Goal: Information Seeking & Learning: Find specific fact

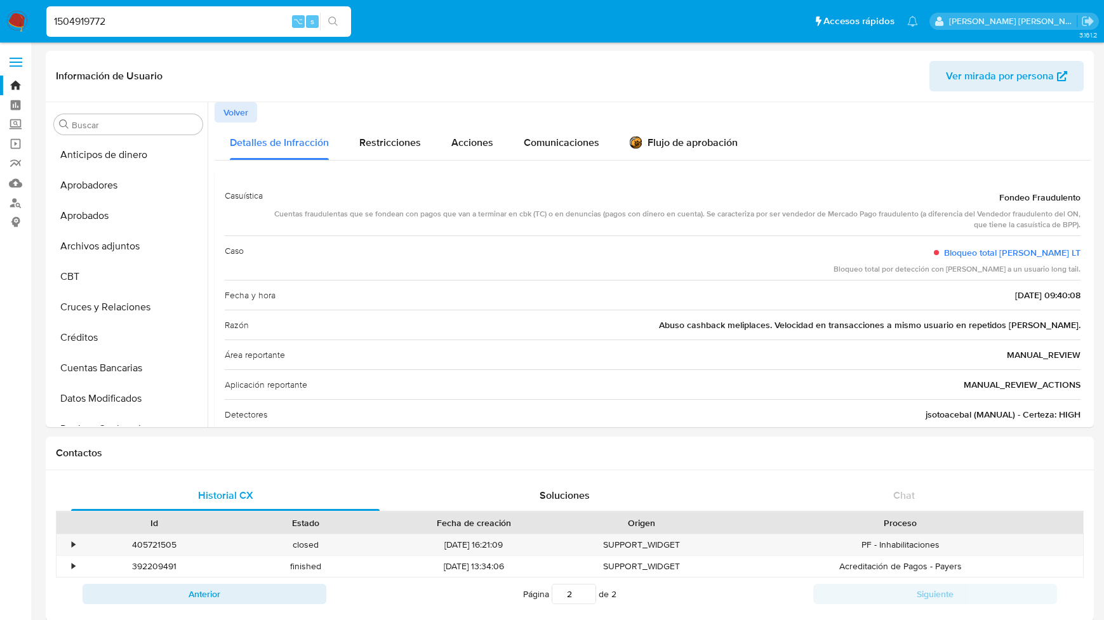
select select "10"
click at [119, 29] on div "1504919772 ⌥ s" at bounding box center [198, 21] width 305 height 30
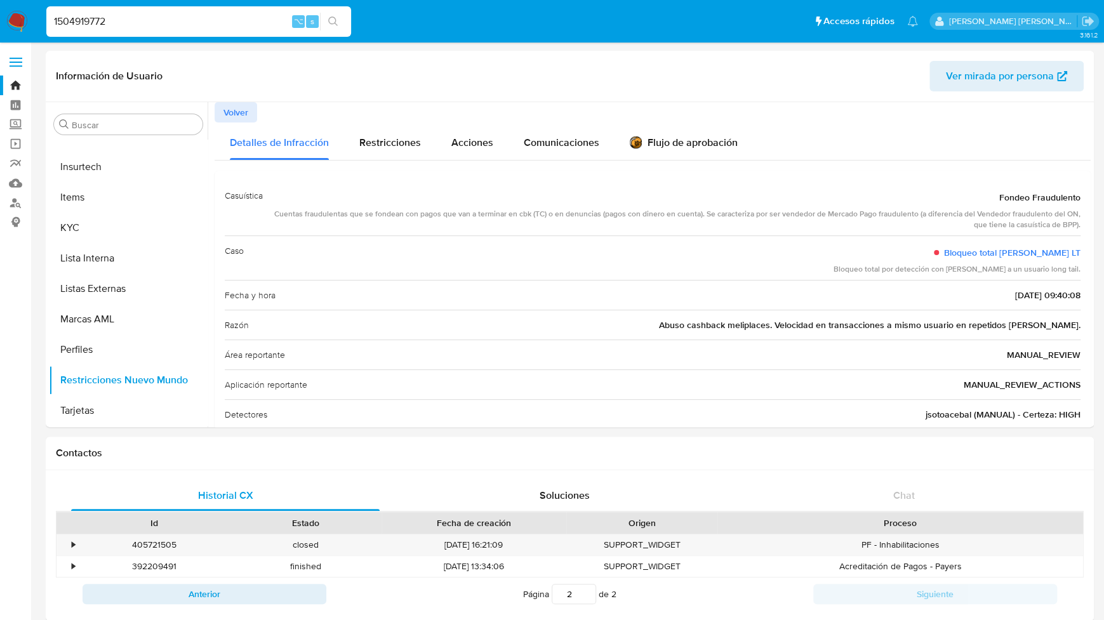
drag, startPoint x: 119, startPoint y: 29, endPoint x: 14, endPoint y: 29, distance: 104.8
click at [14, 29] on nav "Pausado Ver notificaciones 1504919772 ⌥ s Accesos rápidos Presiona las siguient…" at bounding box center [552, 21] width 1104 height 43
type input "1"
paste input "1548822839"
type input "1548822839"
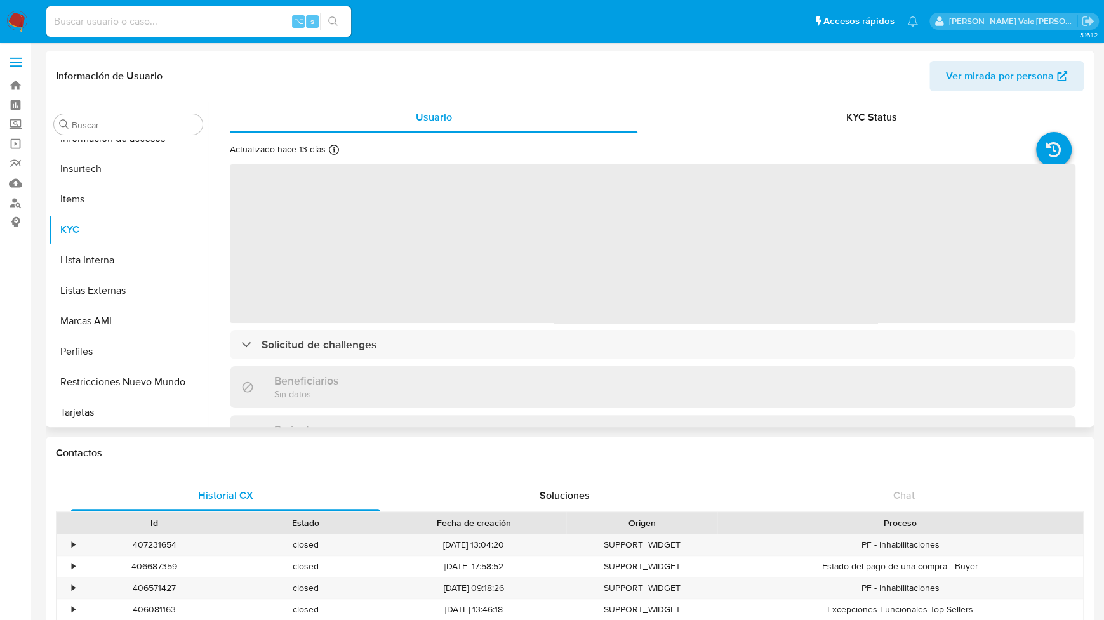
scroll to position [598, 0]
click at [133, 25] on input at bounding box center [198, 21] width 305 height 17
select select "10"
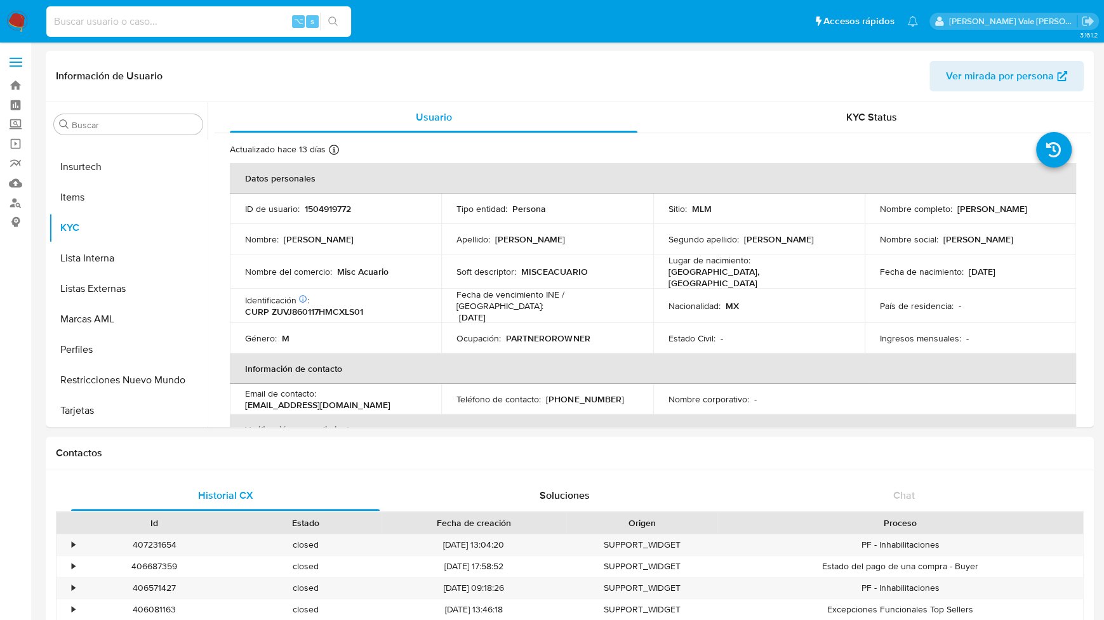
paste input "1548822839"
type input "1548822839"
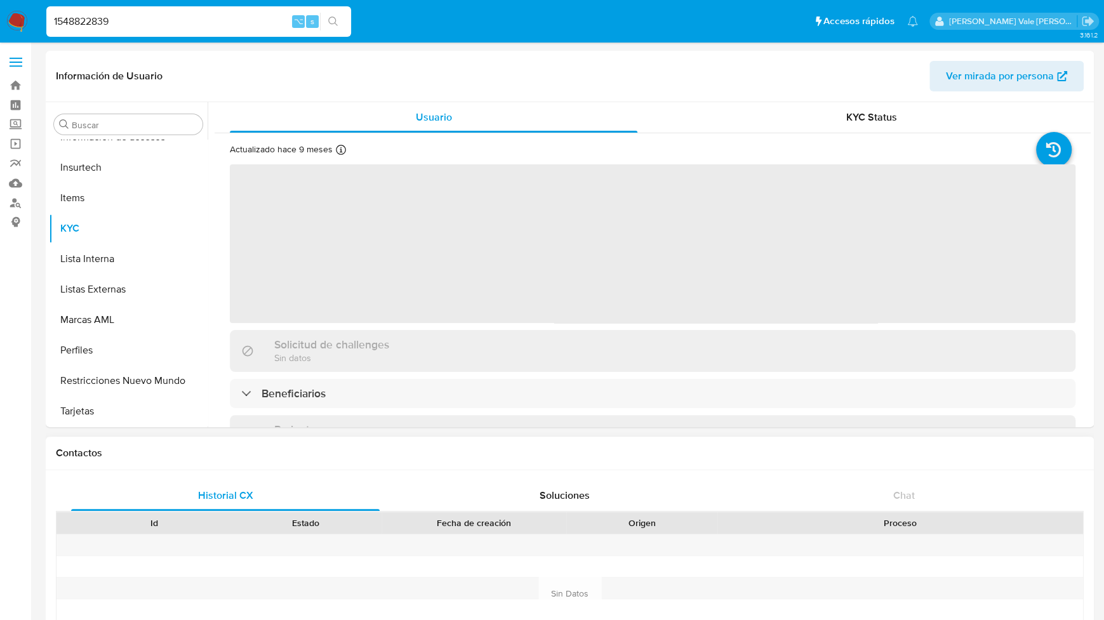
scroll to position [598, 0]
select select "10"
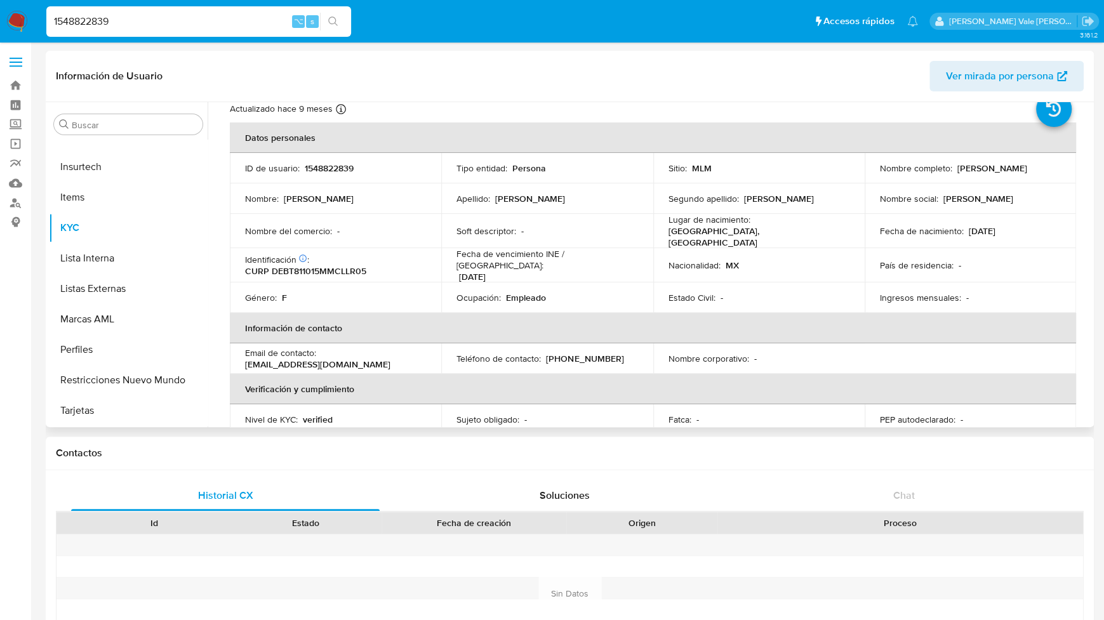
scroll to position [39, 0]
drag, startPoint x: 124, startPoint y: 20, endPoint x: 18, endPoint y: 20, distance: 106.1
click at [18, 20] on nav "Pausado Ver notificaciones 1548822839 ⌥ s Accesos rápidos Presiona las siguient…" at bounding box center [552, 21] width 1104 height 43
paste input "933999205"
type input "1933999205"
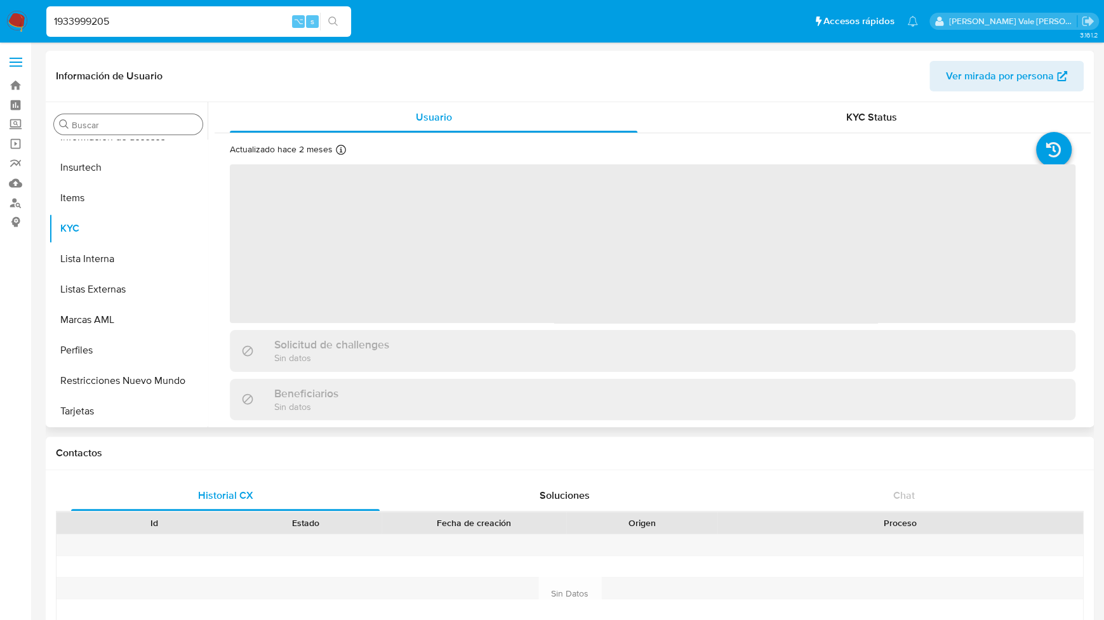
scroll to position [598, 0]
select select "10"
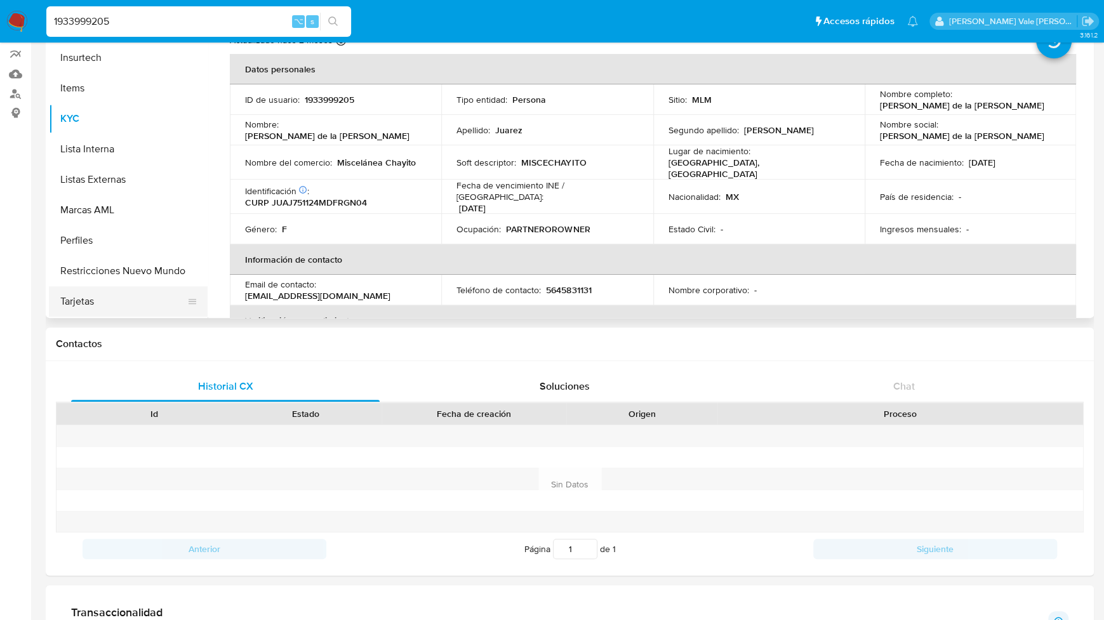
scroll to position [95, 0]
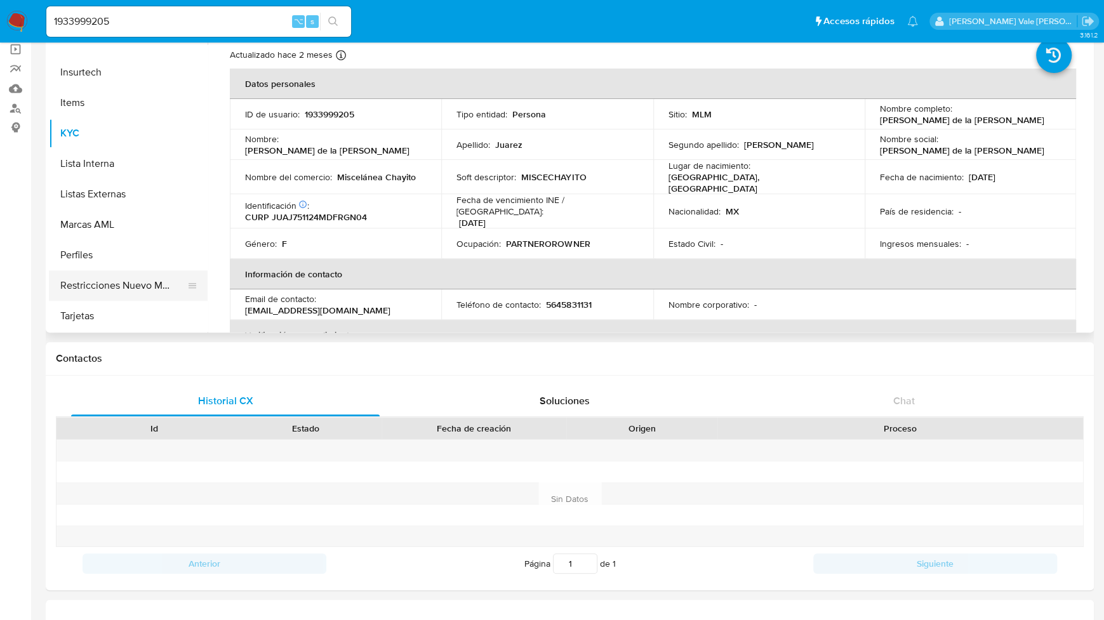
click at [110, 280] on button "Restricciones Nuevo Mundo" at bounding box center [123, 286] width 149 height 30
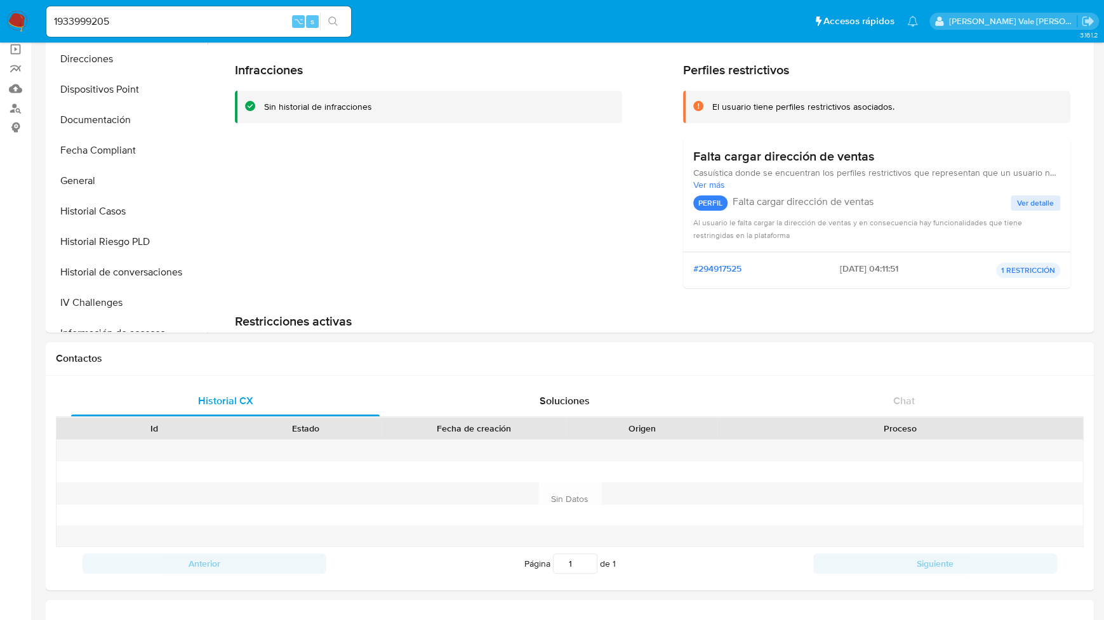
scroll to position [298, 0]
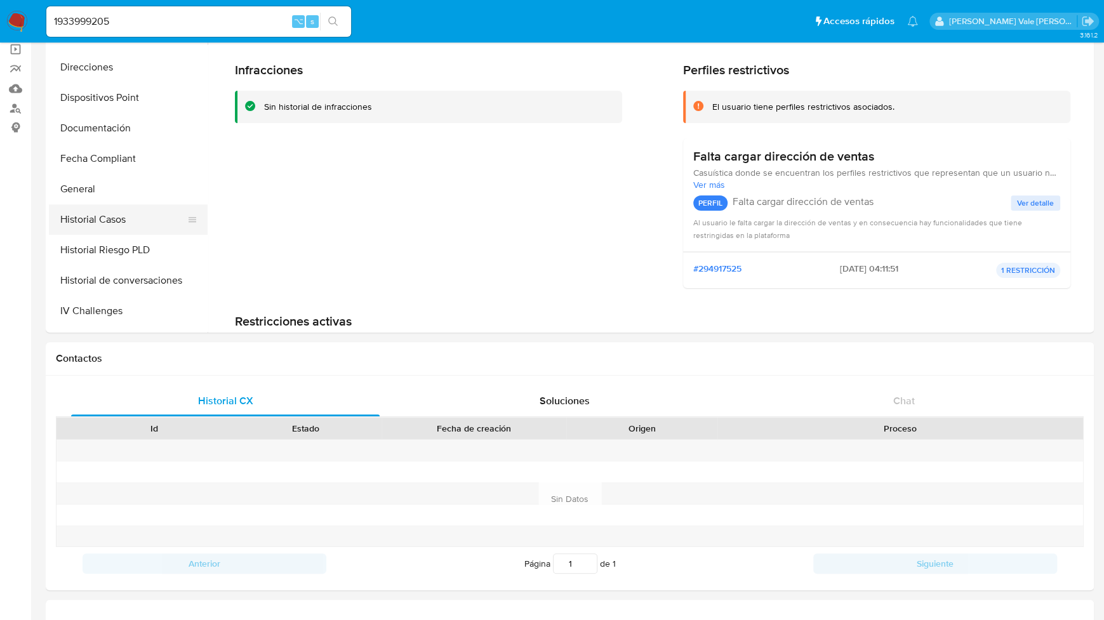
click at [123, 211] on button "Historial Casos" at bounding box center [123, 220] width 149 height 30
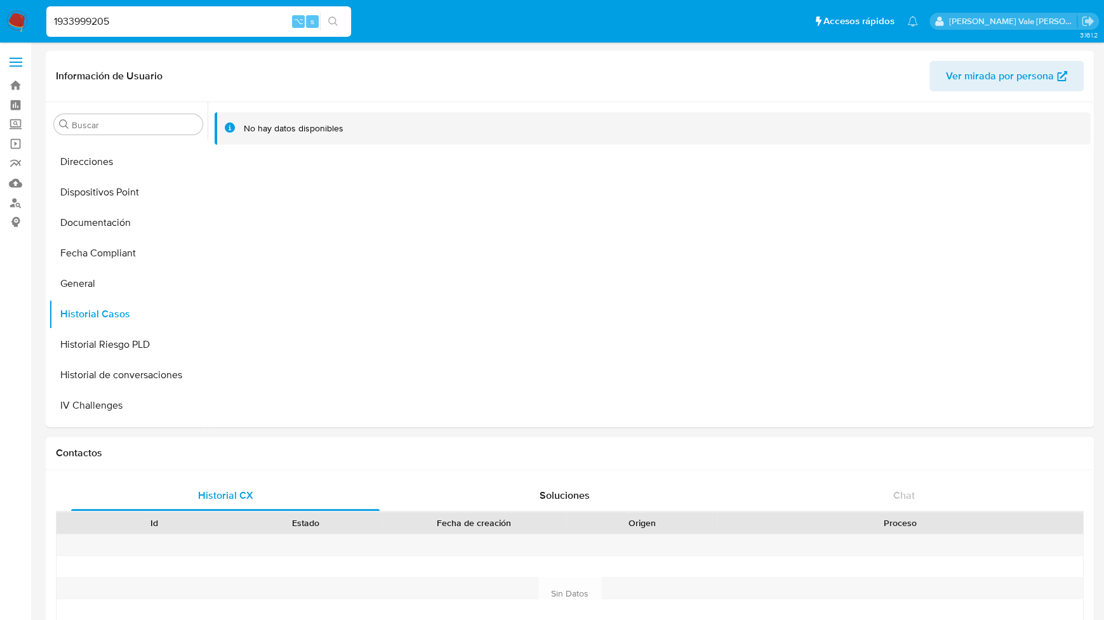
scroll to position [0, 0]
drag, startPoint x: 132, startPoint y: 24, endPoint x: 30, endPoint y: 25, distance: 102.3
click at [29, 25] on nav "Pausado Ver notificaciones 1933999205 ⌥ s Accesos rápidos Presiona las siguient…" at bounding box center [552, 21] width 1104 height 43
paste input "539582573"
type input "1539582573"
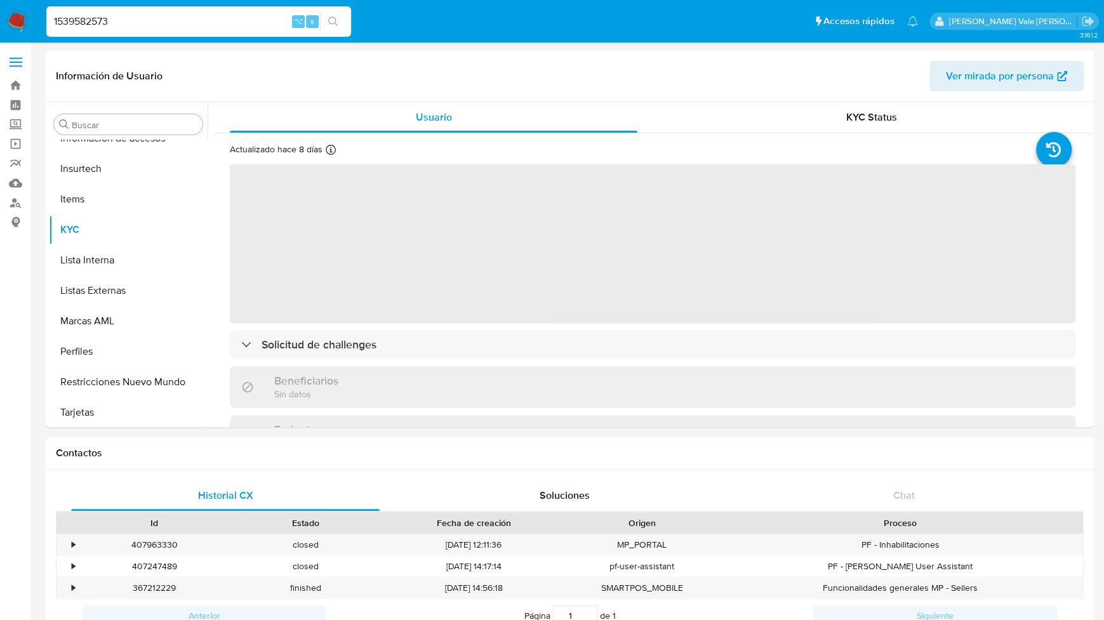
scroll to position [598, 0]
select select "10"
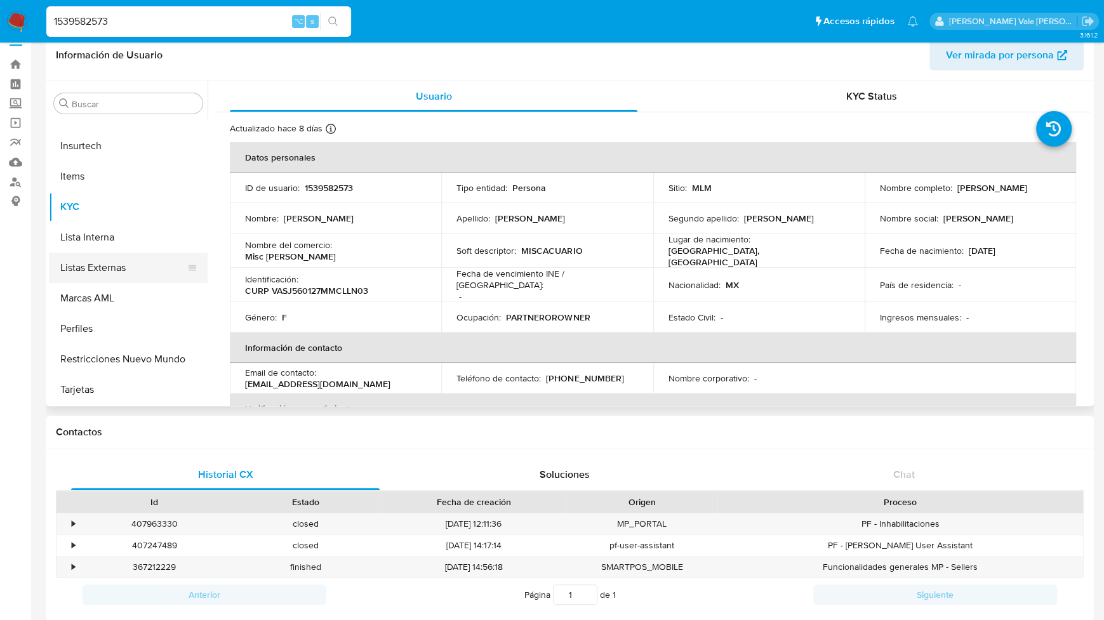
scroll to position [8, 0]
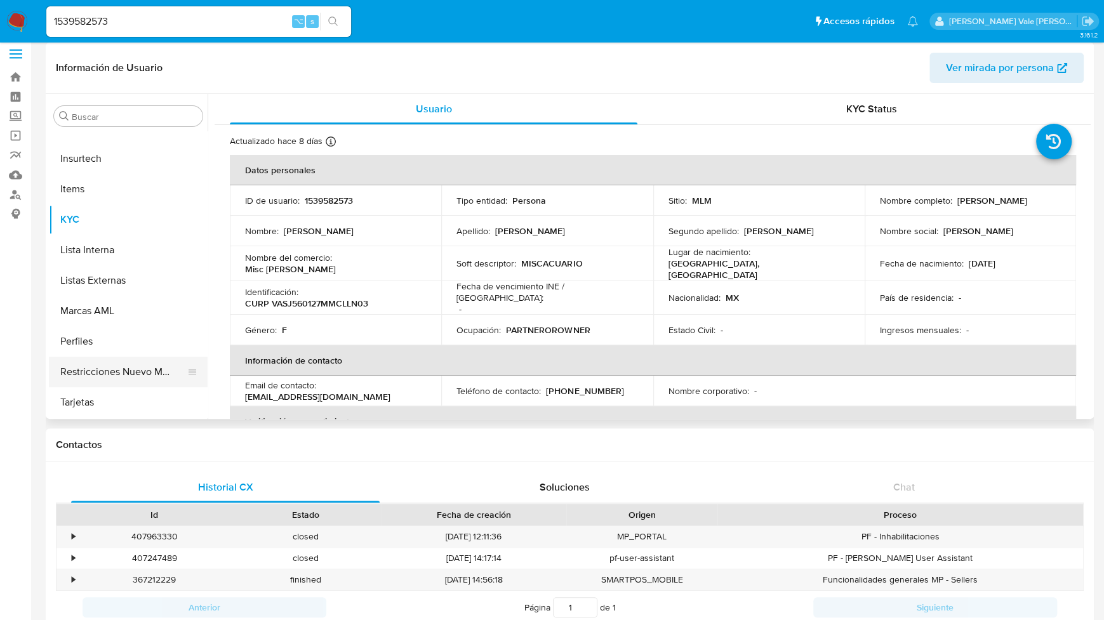
click at [124, 366] on button "Restricciones Nuevo Mundo" at bounding box center [123, 372] width 149 height 30
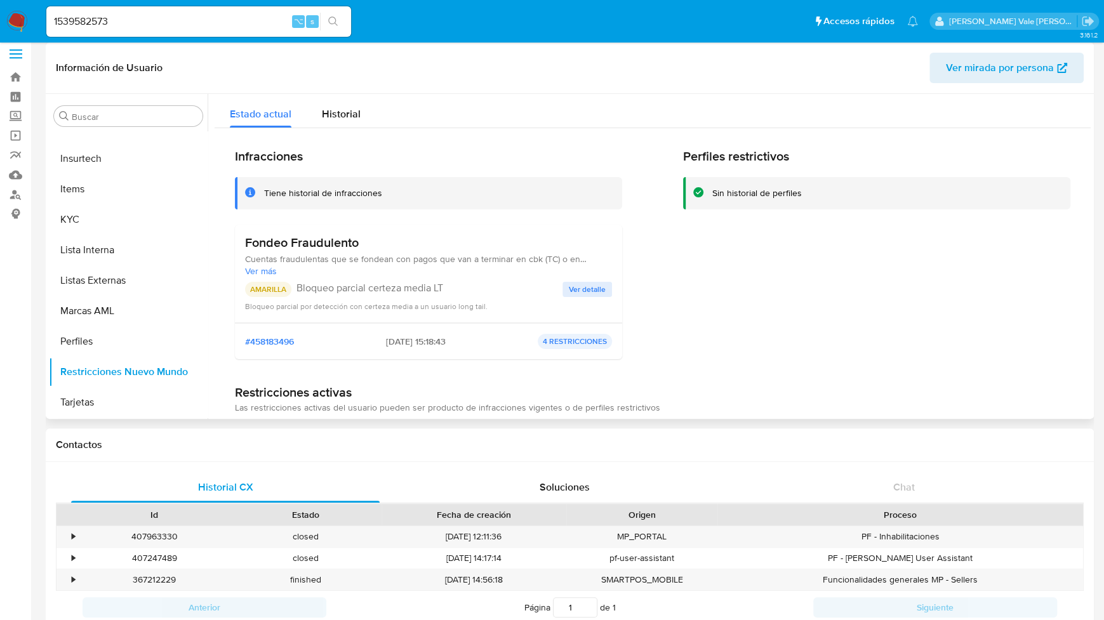
click at [580, 285] on span "Ver detalle" at bounding box center [587, 289] width 37 height 13
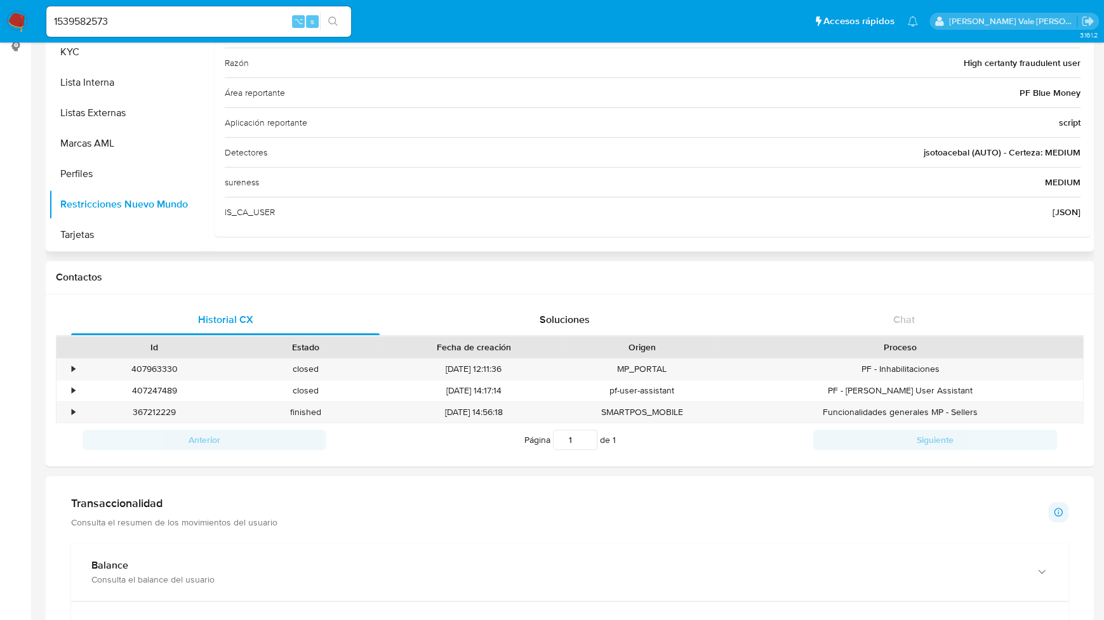
scroll to position [178, 0]
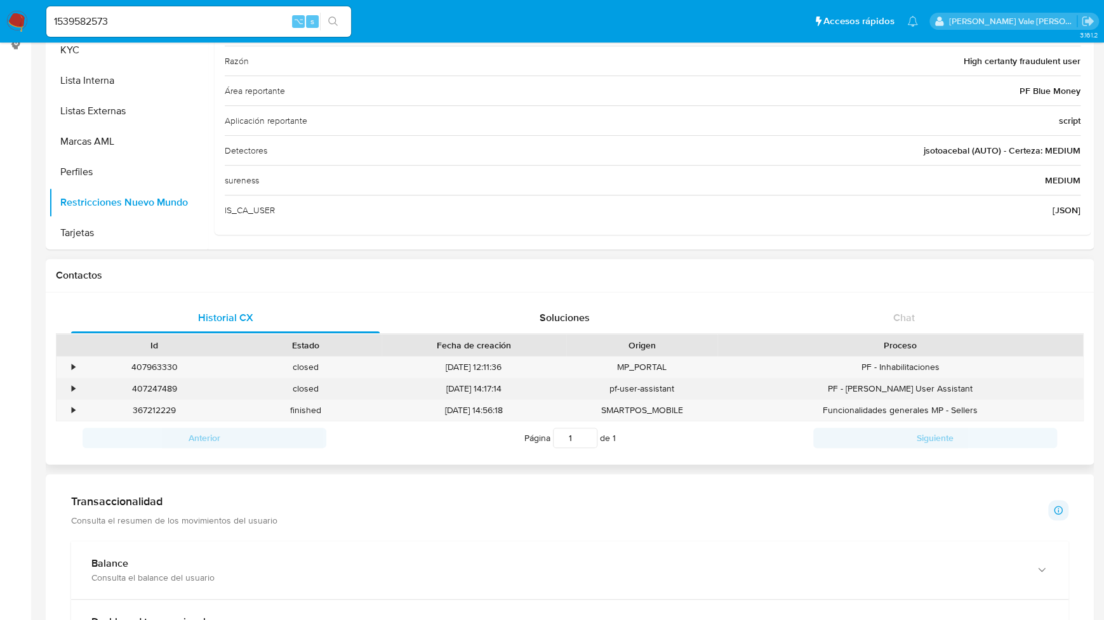
click at [72, 389] on div "•" at bounding box center [73, 389] width 3 height 12
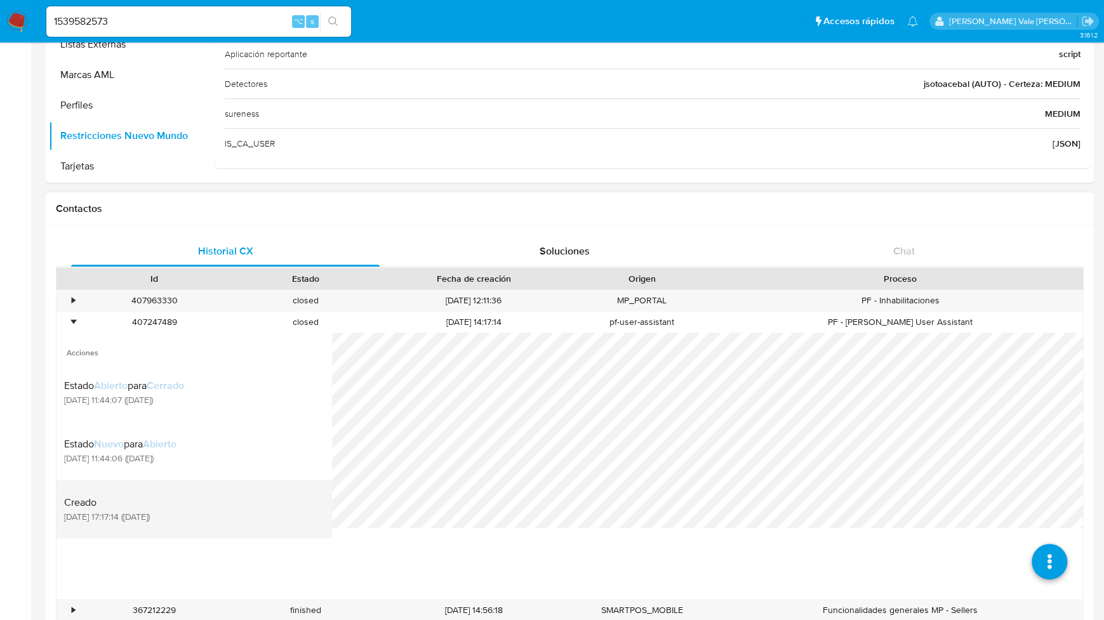
scroll to position [246, 0]
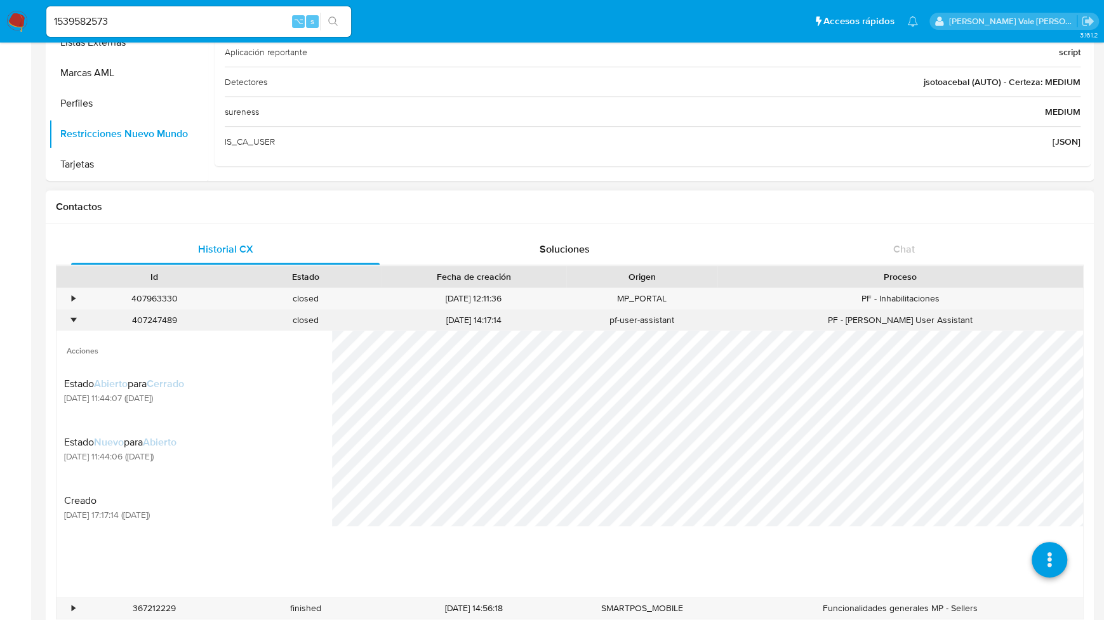
click at [76, 318] on div "•" at bounding box center [68, 320] width 22 height 21
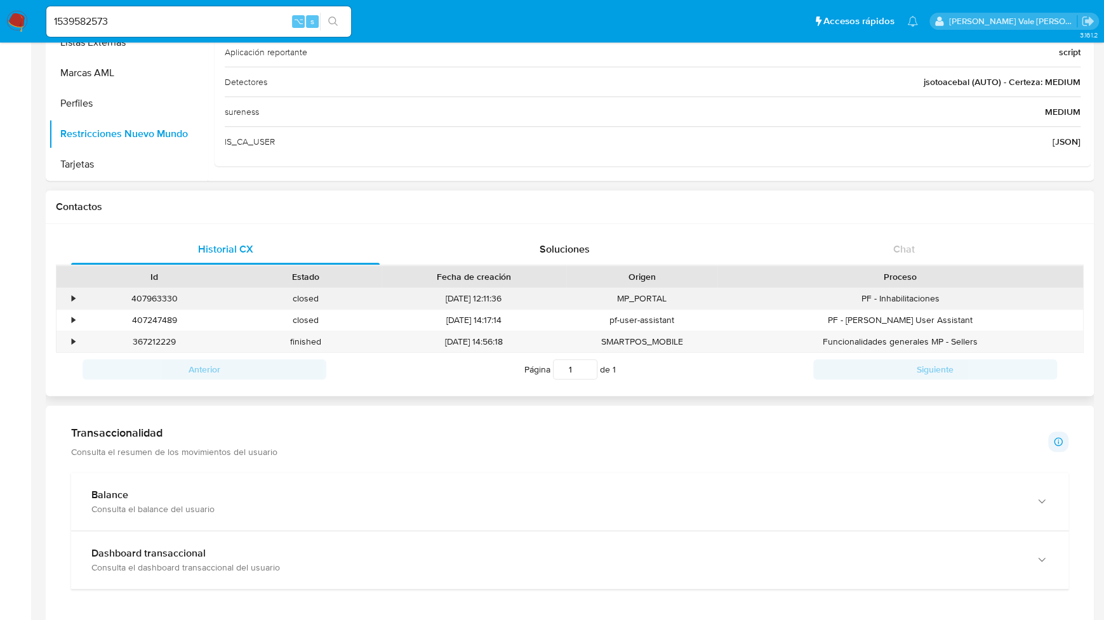
click at [72, 298] on div "•" at bounding box center [73, 299] width 3 height 12
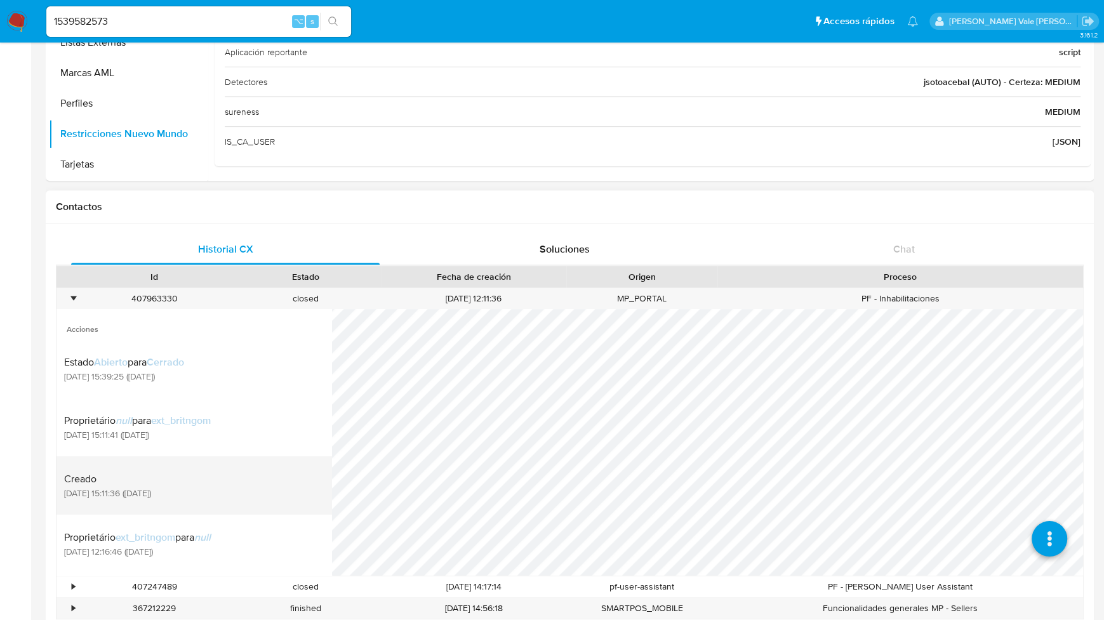
scroll to position [9, 0]
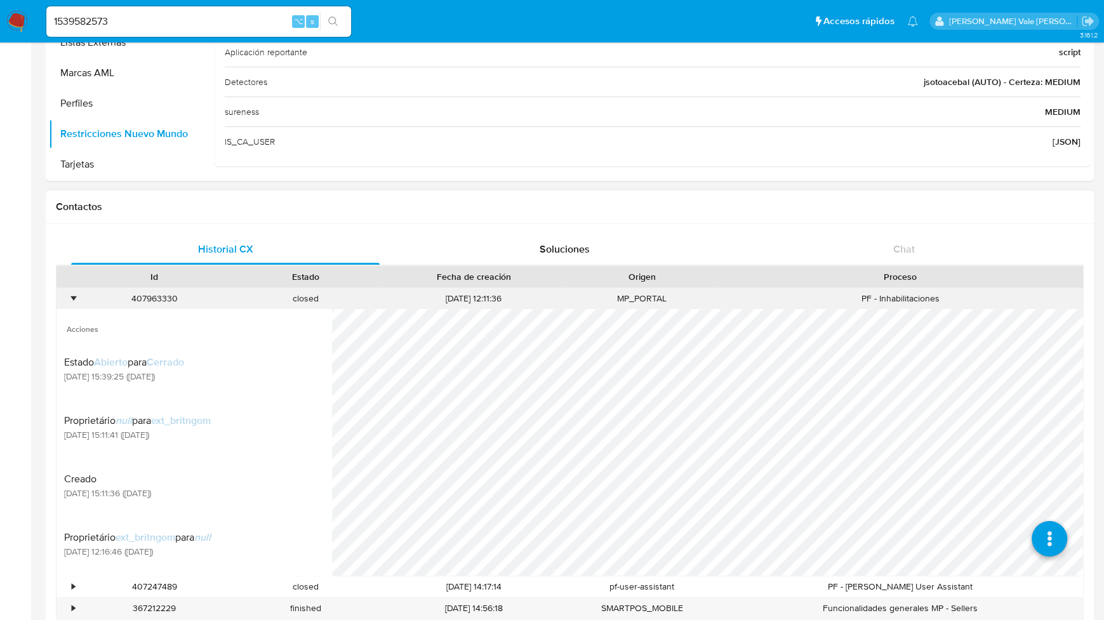
click at [72, 297] on div "•" at bounding box center [73, 299] width 3 height 12
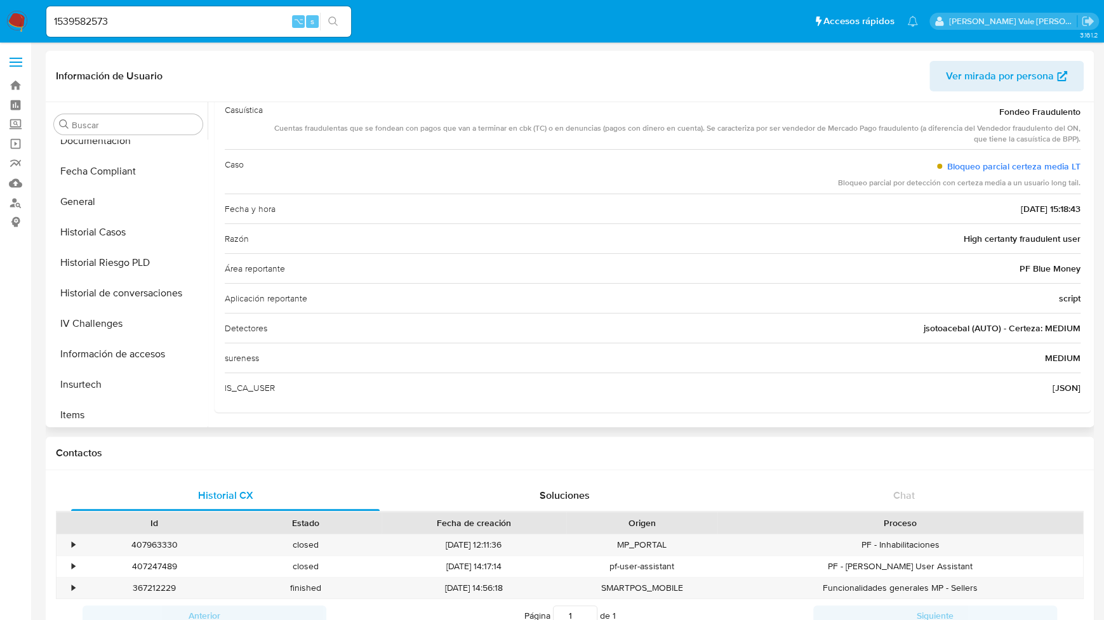
scroll to position [377, 0]
click at [112, 238] on button "Historial Casos" at bounding box center [123, 235] width 149 height 30
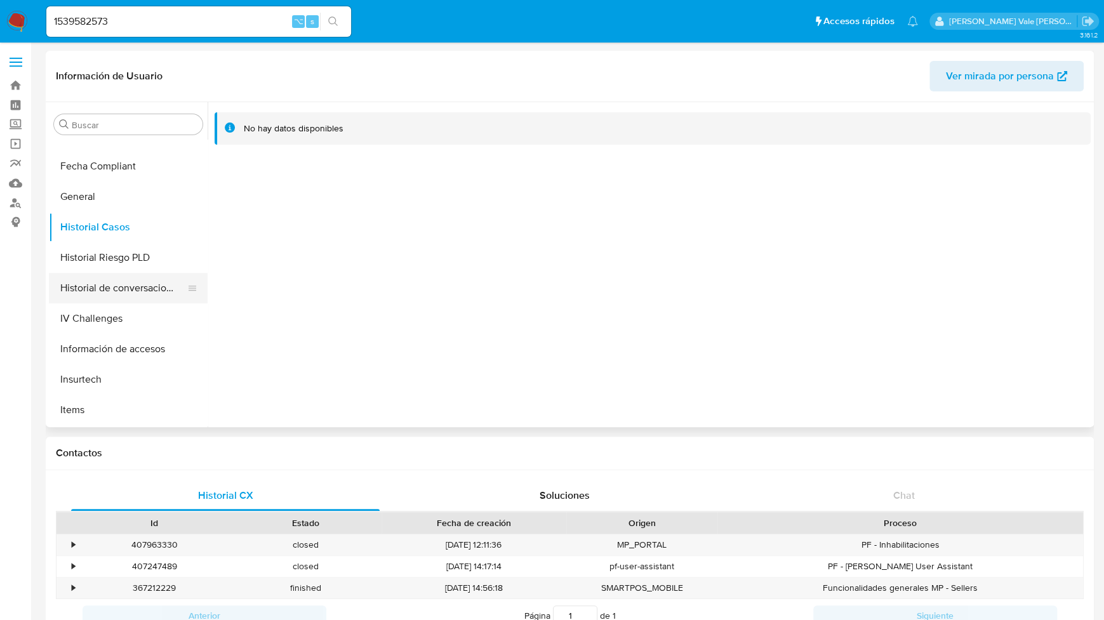
scroll to position [387, 0]
click at [104, 206] on button "General" at bounding box center [123, 195] width 149 height 30
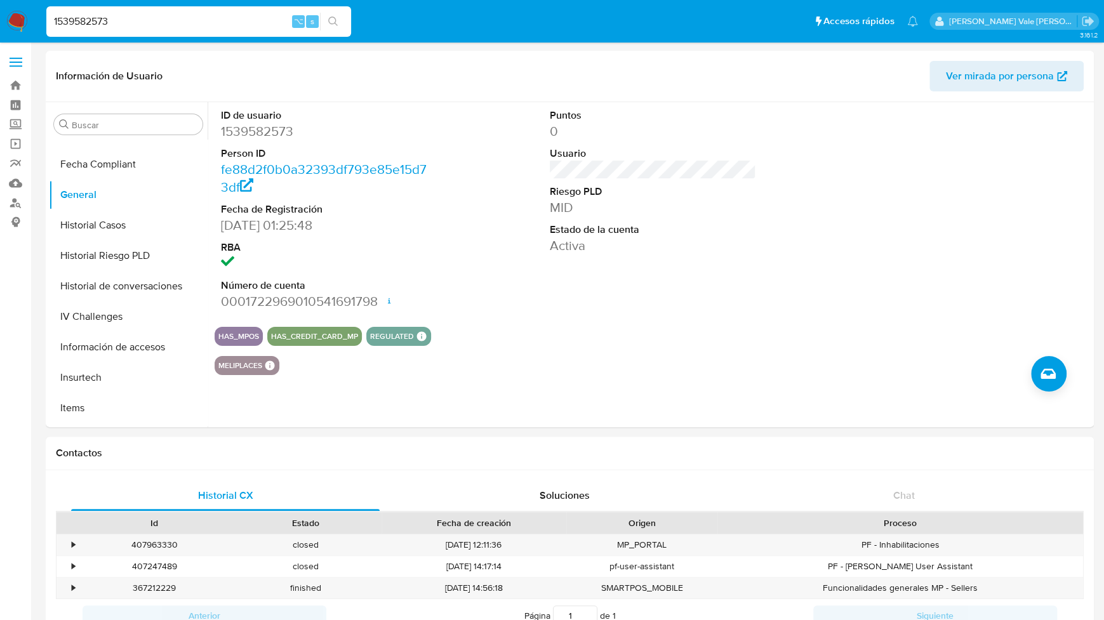
drag, startPoint x: 142, startPoint y: 14, endPoint x: -4, endPoint y: 22, distance: 145.7
drag, startPoint x: 119, startPoint y: 20, endPoint x: 5, endPoint y: 20, distance: 114.3
click at [5, 20] on nav "Pausado Ver notificaciones 1539582573 ⌥ s Accesos rápidos Presiona las siguient…" at bounding box center [552, 21] width 1104 height 43
paste input "933999205"
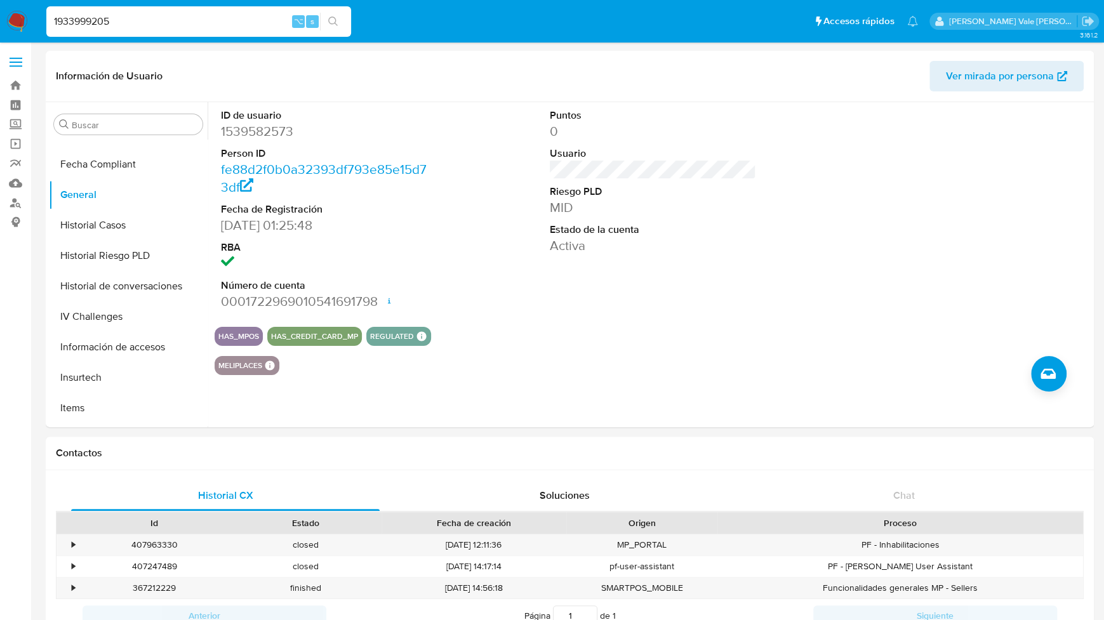
type input "1933999205"
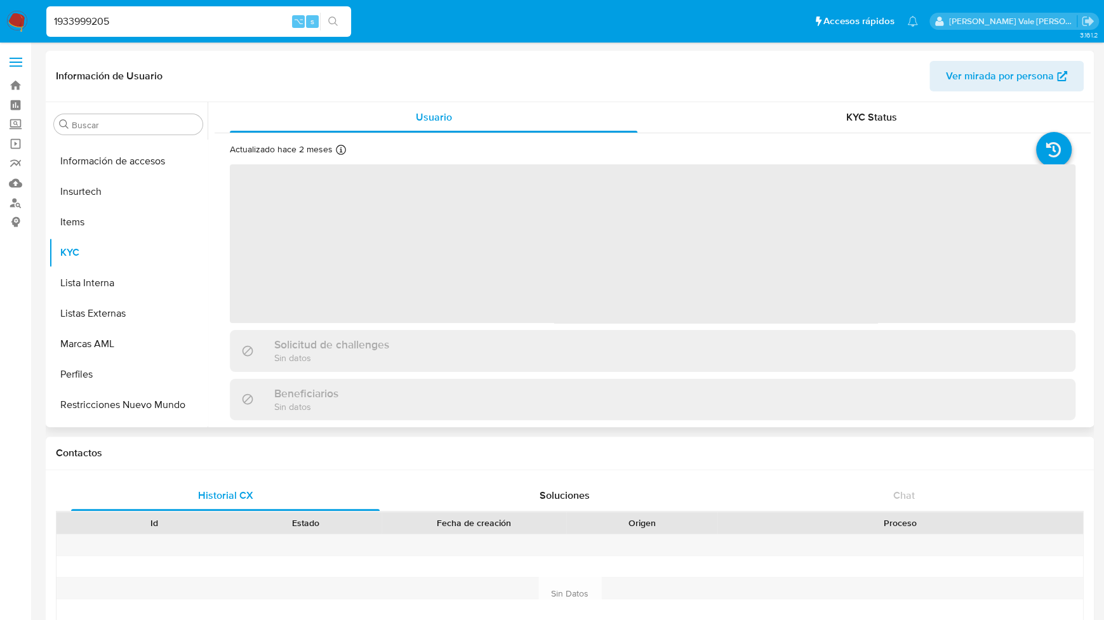
scroll to position [598, 0]
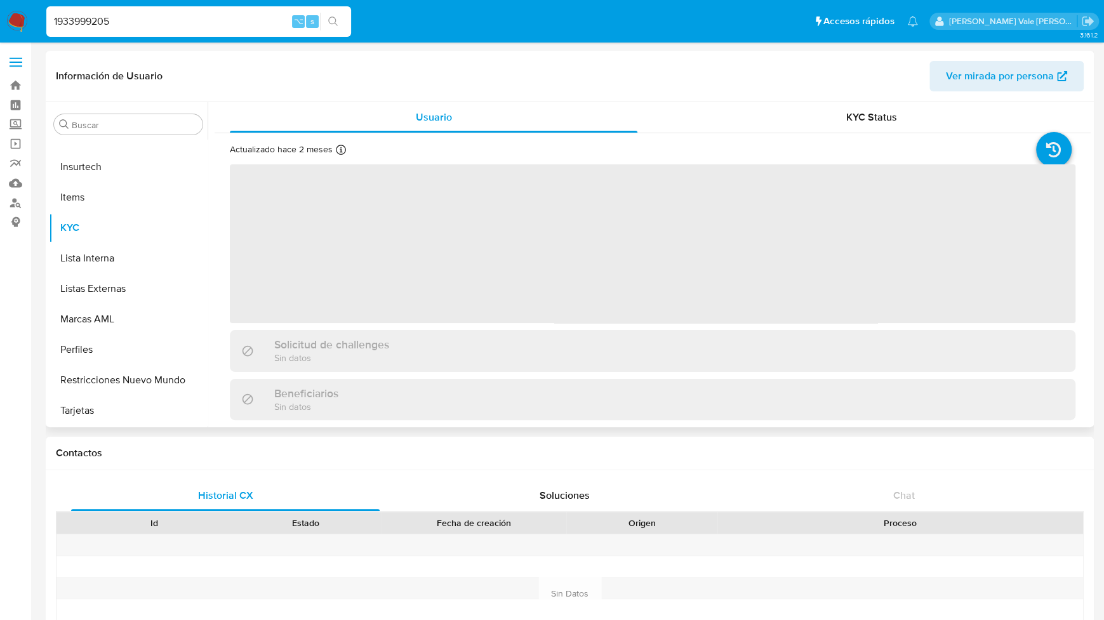
select select "10"
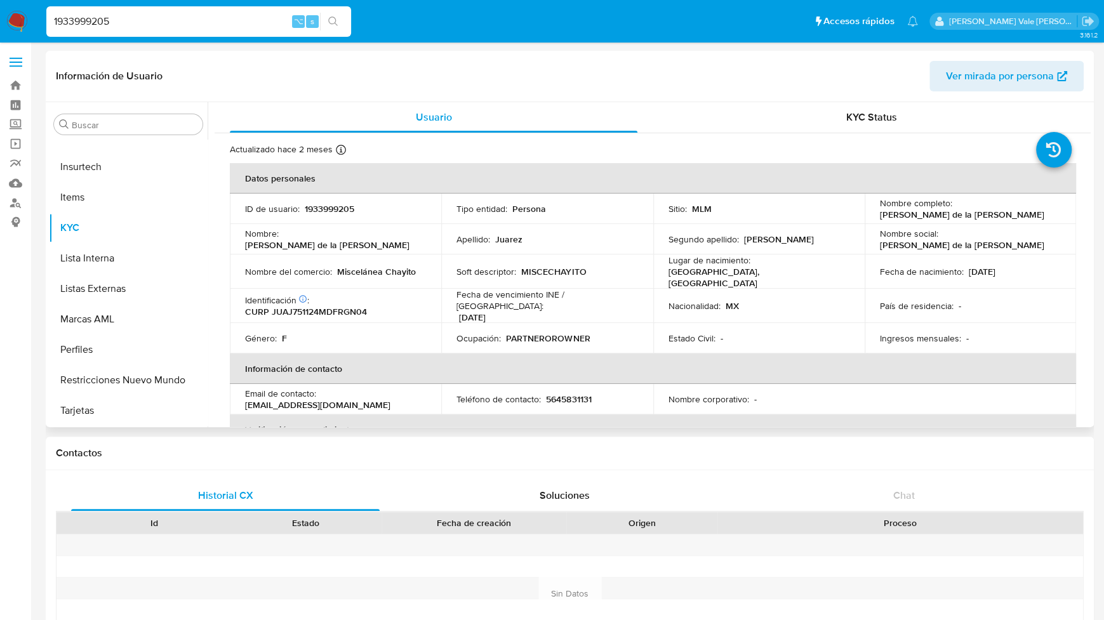
click at [875, 210] on td "Nombre completo : [PERSON_NAME] de la [PERSON_NAME]" at bounding box center [970, 209] width 211 height 30
drag, startPoint x: 871, startPoint y: 213, endPoint x: 1021, endPoint y: 212, distance: 150.5
click at [1021, 212] on td "Nombre completo : [PERSON_NAME] de la [PERSON_NAME]" at bounding box center [970, 209] width 211 height 30
copy p "[PERSON_NAME] de la [PERSON_NAME]"
click at [352, 295] on div "Identificación CIC: 258064331 : CURP JUAJ751124MDFRGN04" at bounding box center [335, 306] width 181 height 23
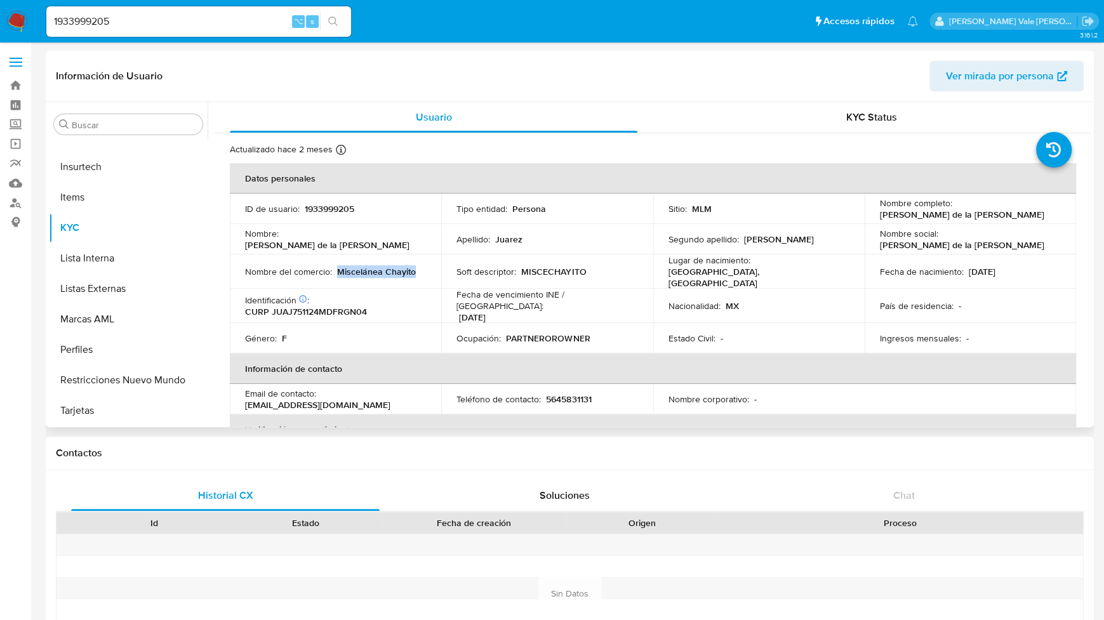
drag, startPoint x: 335, startPoint y: 267, endPoint x: 426, endPoint y: 268, distance: 90.8
click at [426, 268] on td "Nombre del comercio : Miscelánea Chayito" at bounding box center [335, 272] width 211 height 34
copy p "Miscelánea Chayito"
click at [95, 370] on button "Restricciones Nuevo Mundo" at bounding box center [123, 380] width 149 height 30
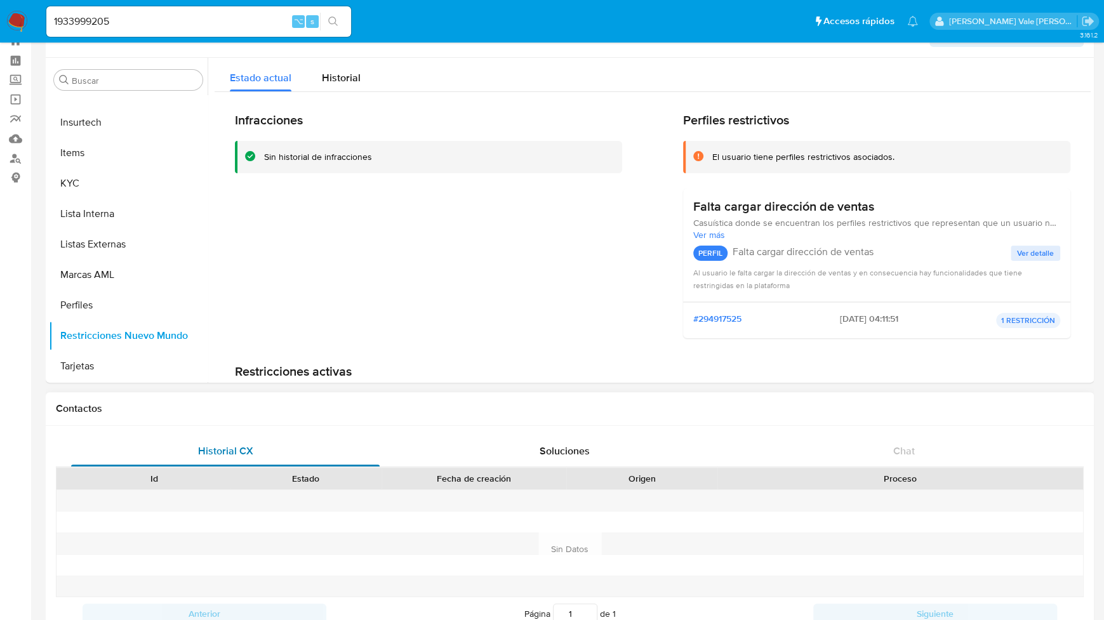
scroll to position [0, 0]
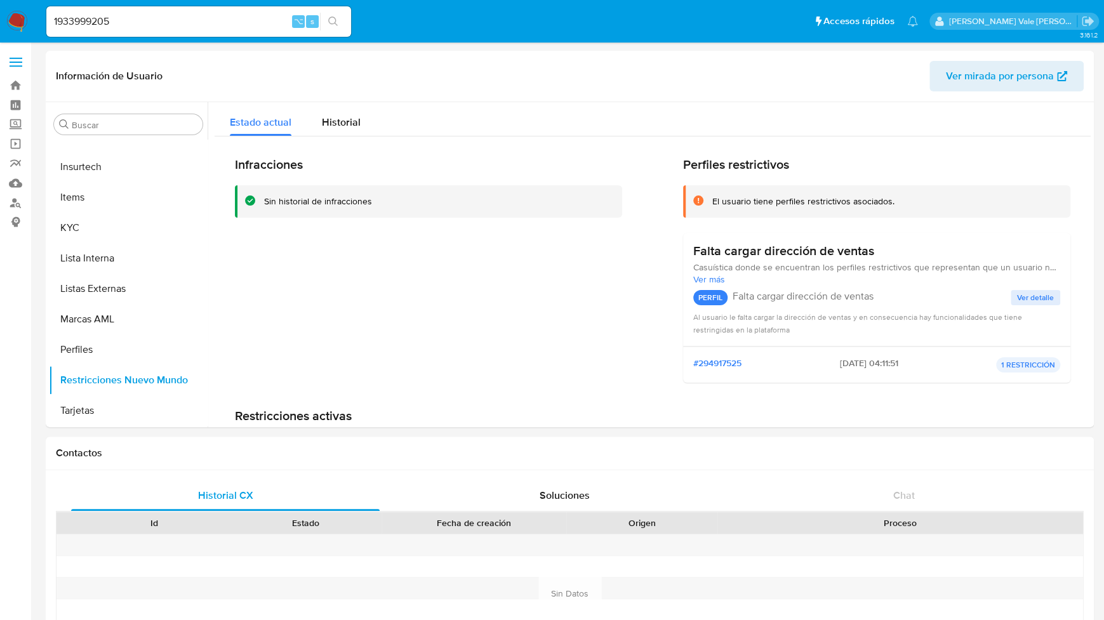
click at [114, 27] on input "1933999205" at bounding box center [198, 21] width 305 height 17
type input "1"
paste input "1548822839"
type input "1548822839"
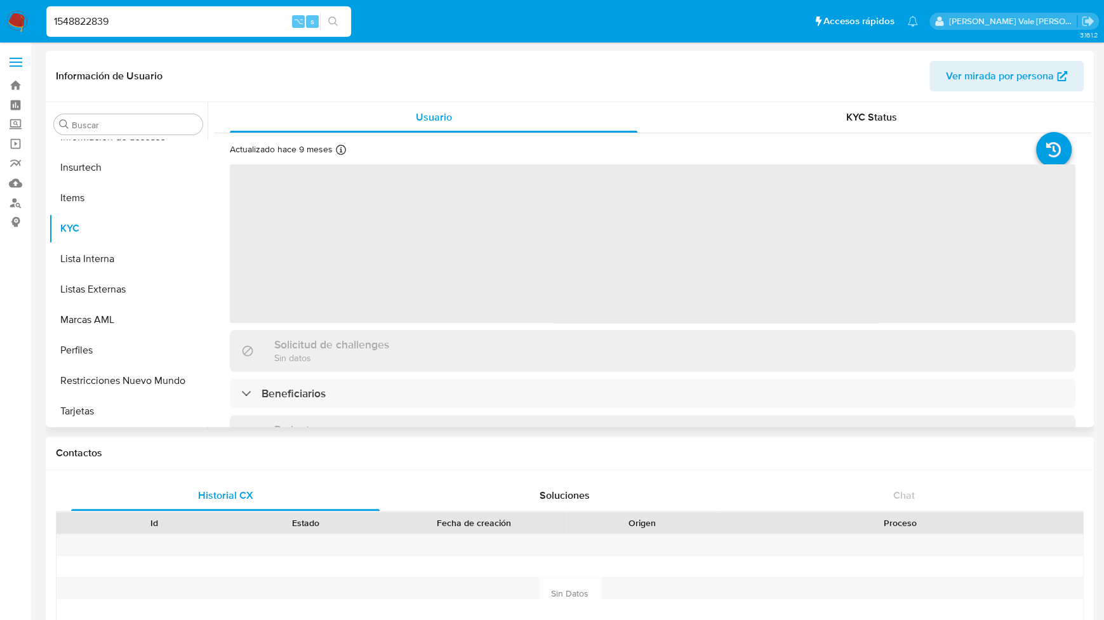
scroll to position [598, 0]
select select "10"
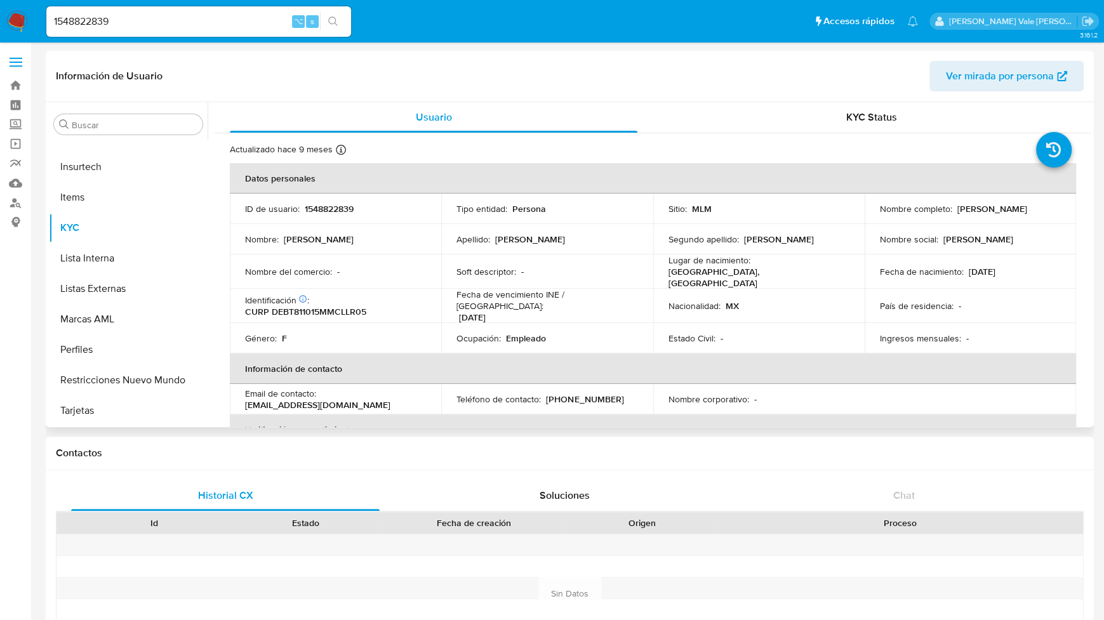
drag, startPoint x: 873, startPoint y: 213, endPoint x: 1003, endPoint y: 222, distance: 129.9
click at [1003, 222] on td "Nombre completo : [PERSON_NAME]" at bounding box center [970, 209] width 211 height 30
copy p "[PERSON_NAME]"
click at [82, 22] on input "1548822839" at bounding box center [198, 21] width 305 height 17
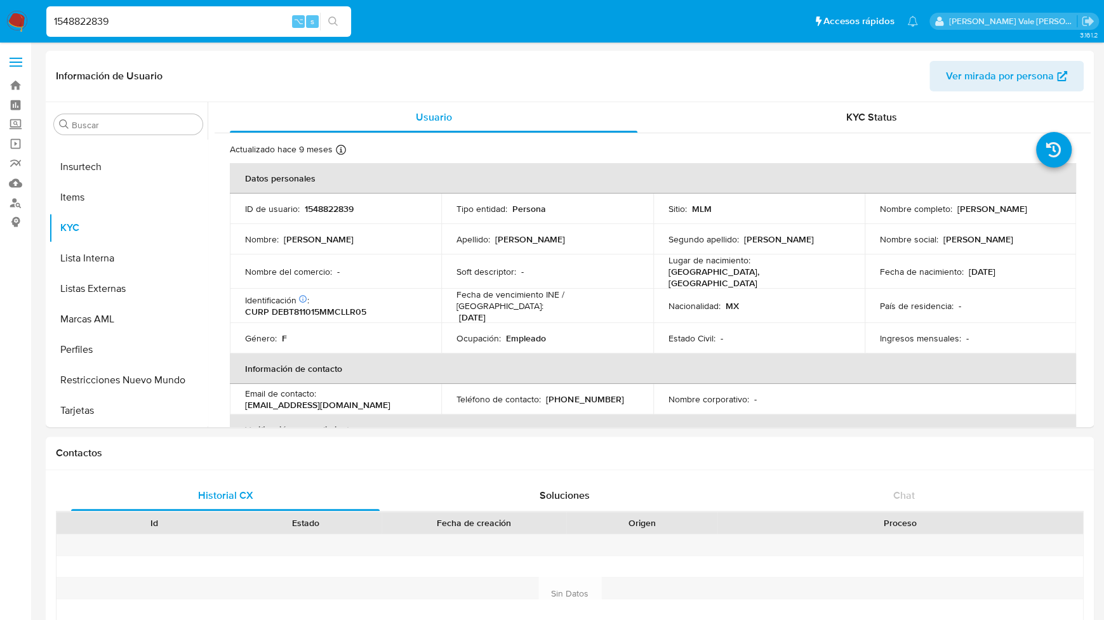
paste input "39582573"
type input "1539582573"
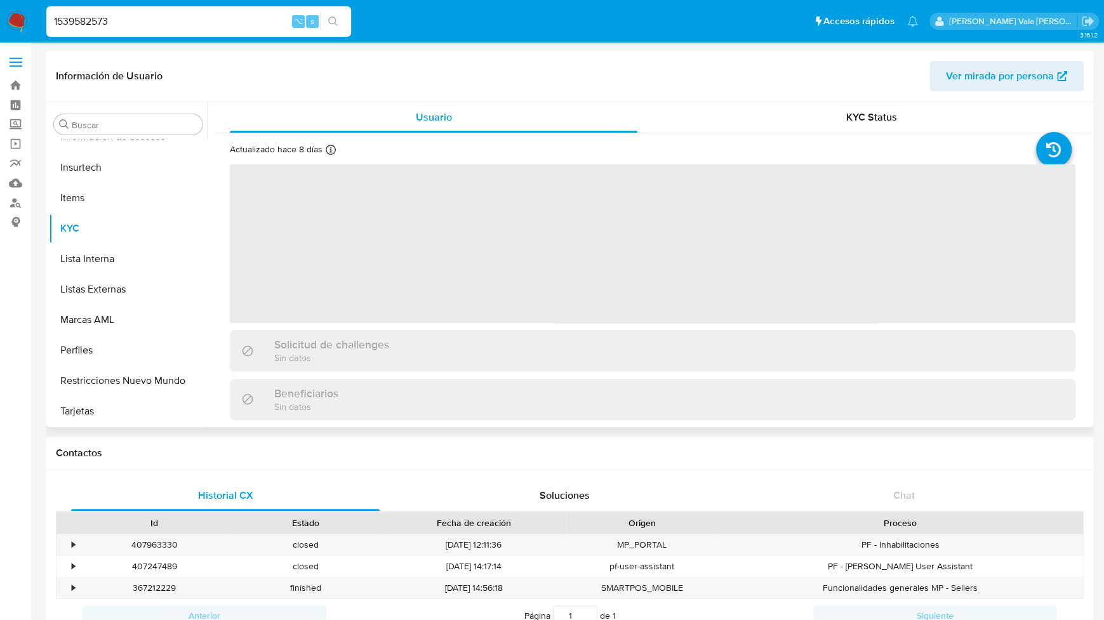
scroll to position [598, 0]
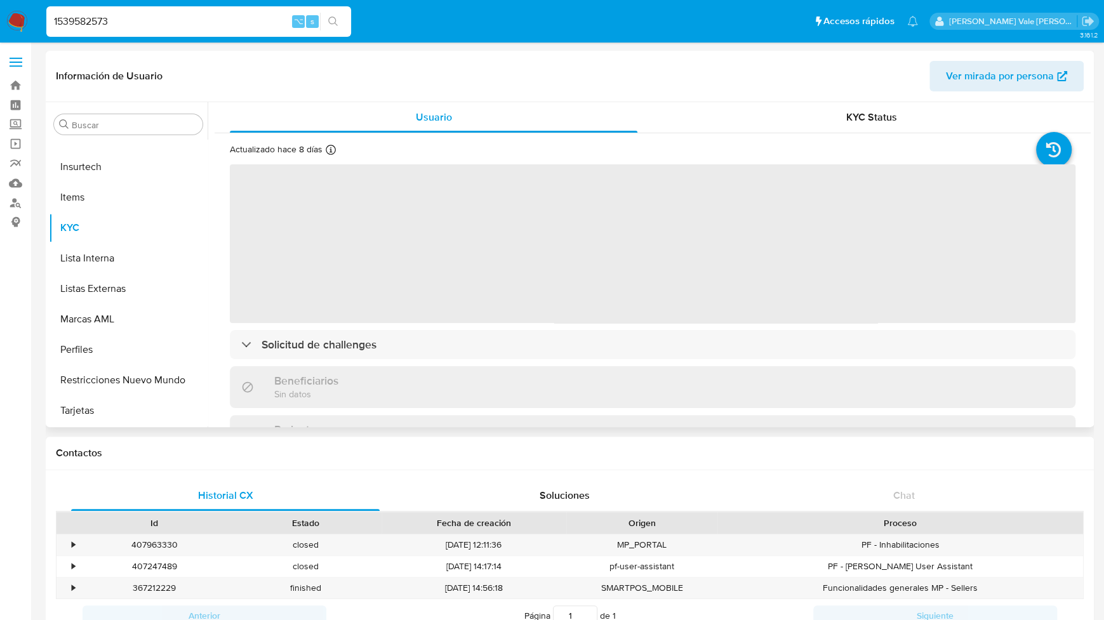
select select "10"
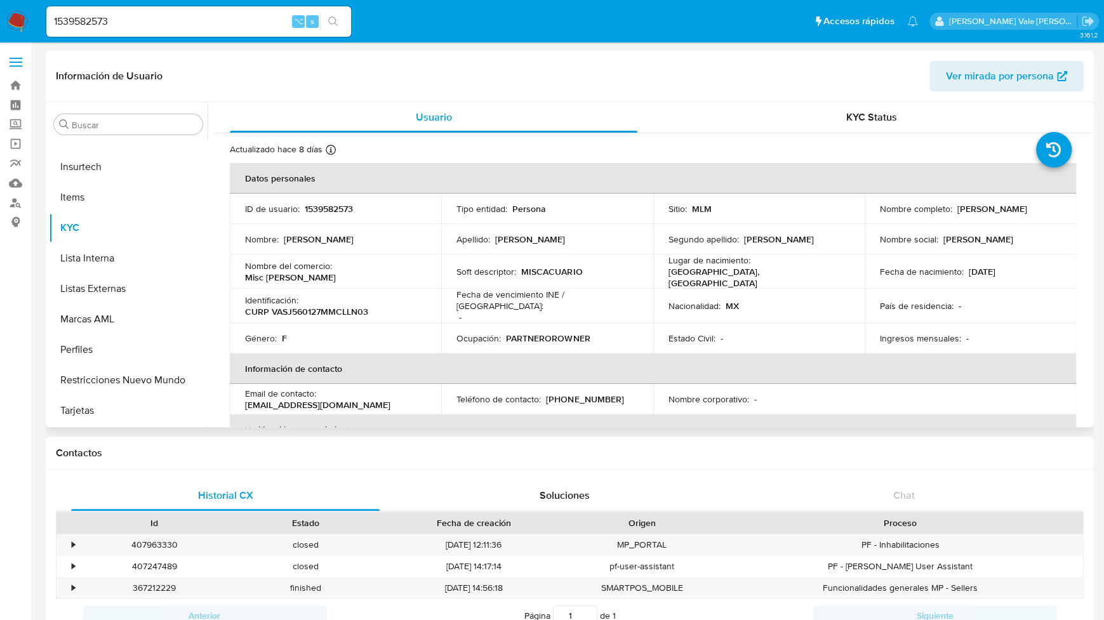
drag, startPoint x: 953, startPoint y: 212, endPoint x: 1039, endPoint y: 216, distance: 85.8
click at [1039, 216] on td "Nombre completo : [PERSON_NAME]" at bounding box center [970, 209] width 211 height 30
copy p "[PERSON_NAME]"
drag, startPoint x: 335, startPoint y: 271, endPoint x: 399, endPoint y: 273, distance: 64.2
click at [399, 273] on div "Nombre del comercio : Misc [PERSON_NAME]" at bounding box center [335, 271] width 181 height 23
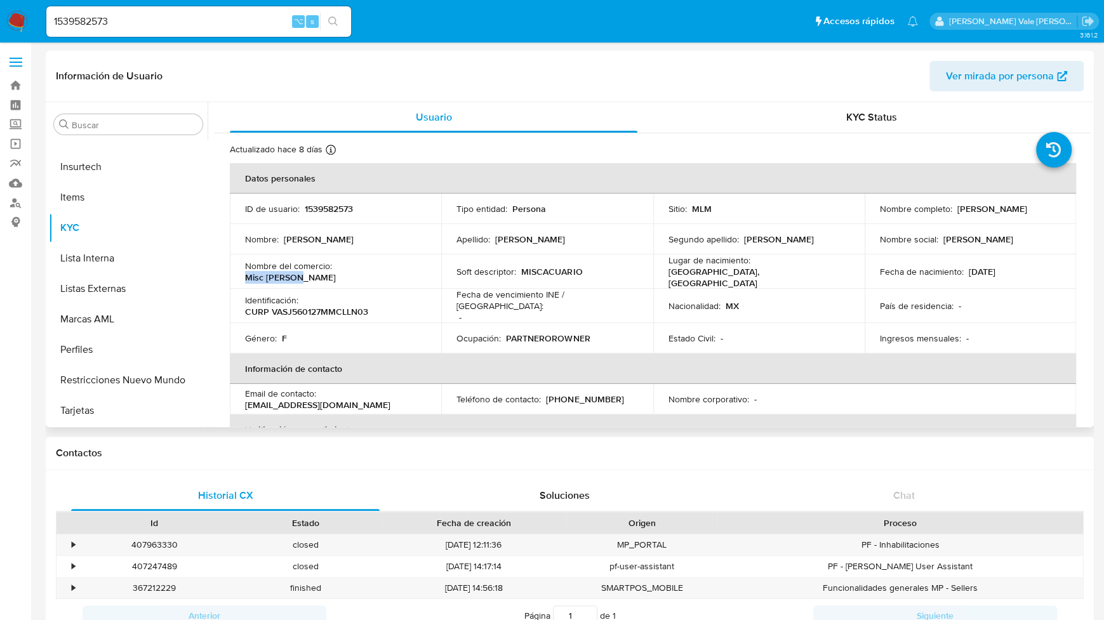
copy p "Misc [PERSON_NAME]"
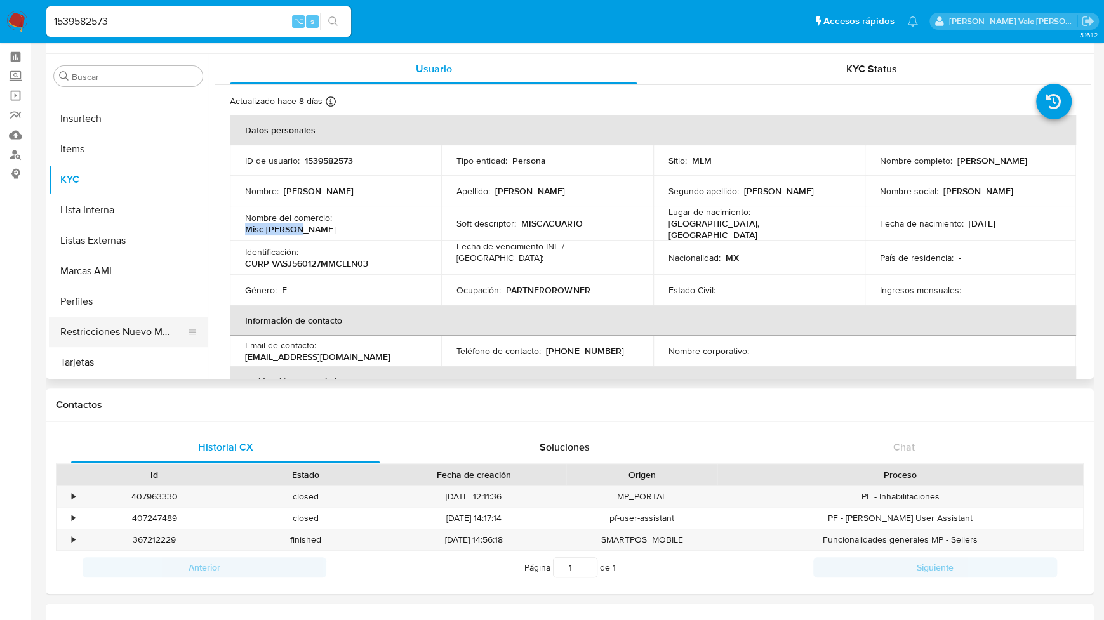
click at [136, 327] on button "Restricciones Nuevo Mundo" at bounding box center [123, 332] width 149 height 30
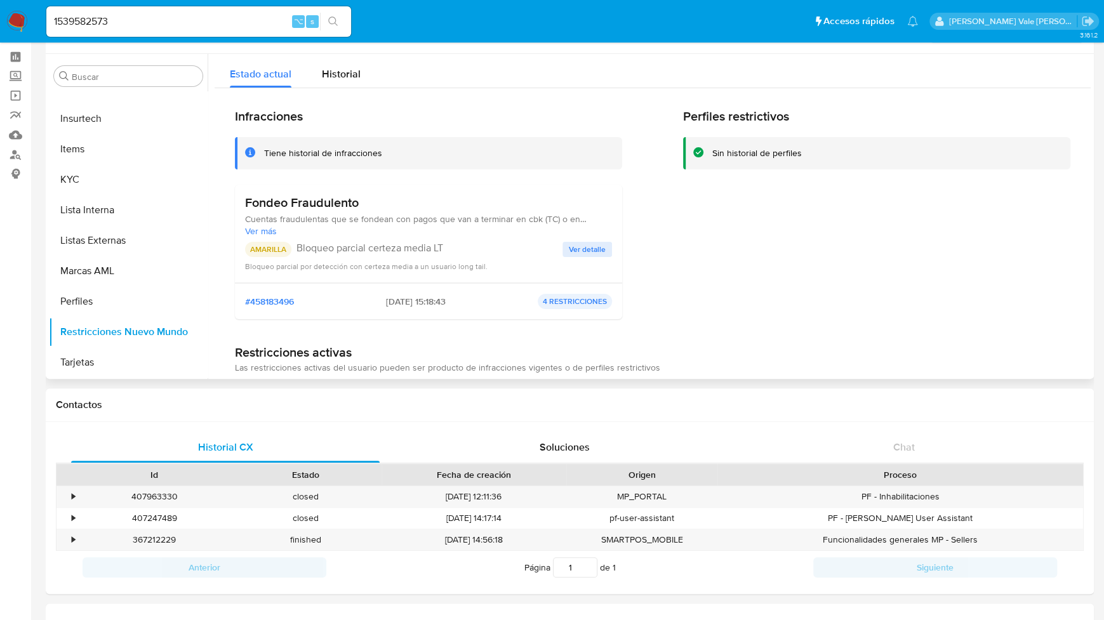
click at [583, 245] on span "Ver detalle" at bounding box center [587, 249] width 37 height 13
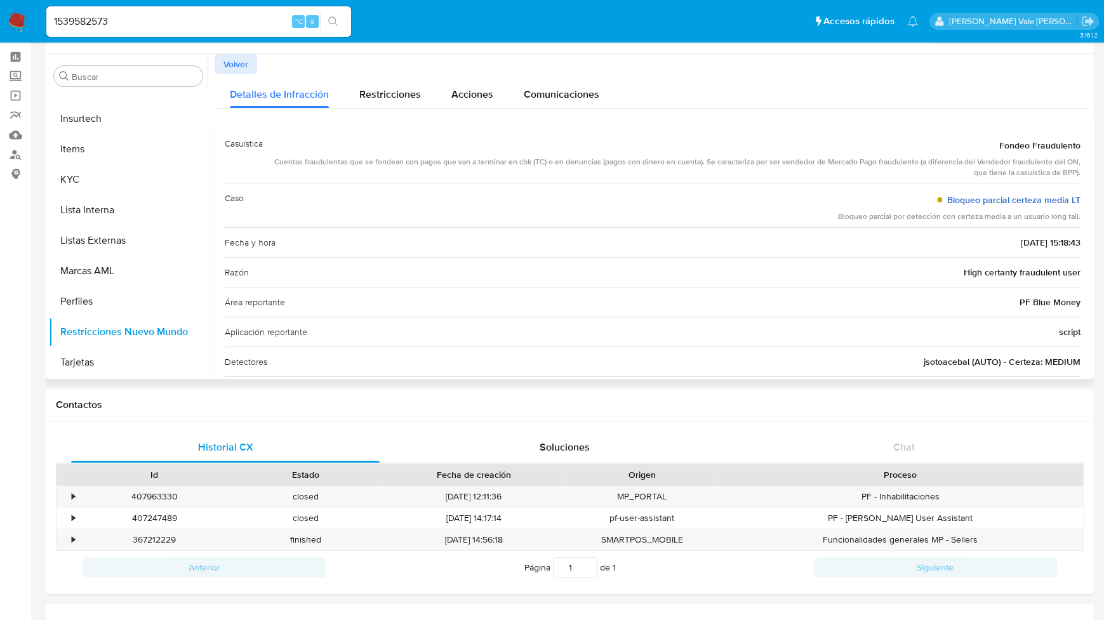
drag, startPoint x: 1080, startPoint y: 202, endPoint x: 948, endPoint y: 200, distance: 132.1
click at [948, 200] on div "Casuística Fondeo Fraudulento Cuentas fraudulentas que se fondean con pagos que…" at bounding box center [653, 283] width 876 height 328
drag, startPoint x: 273, startPoint y: 164, endPoint x: 702, endPoint y: 160, distance: 429.3
click at [702, 160] on div "Cuentas fraudulentas que se fondean con pagos que van a terminar en cbk (TC) o …" at bounding box center [677, 168] width 808 height 22
drag, startPoint x: 170, startPoint y: 18, endPoint x: 45, endPoint y: 20, distance: 125.1
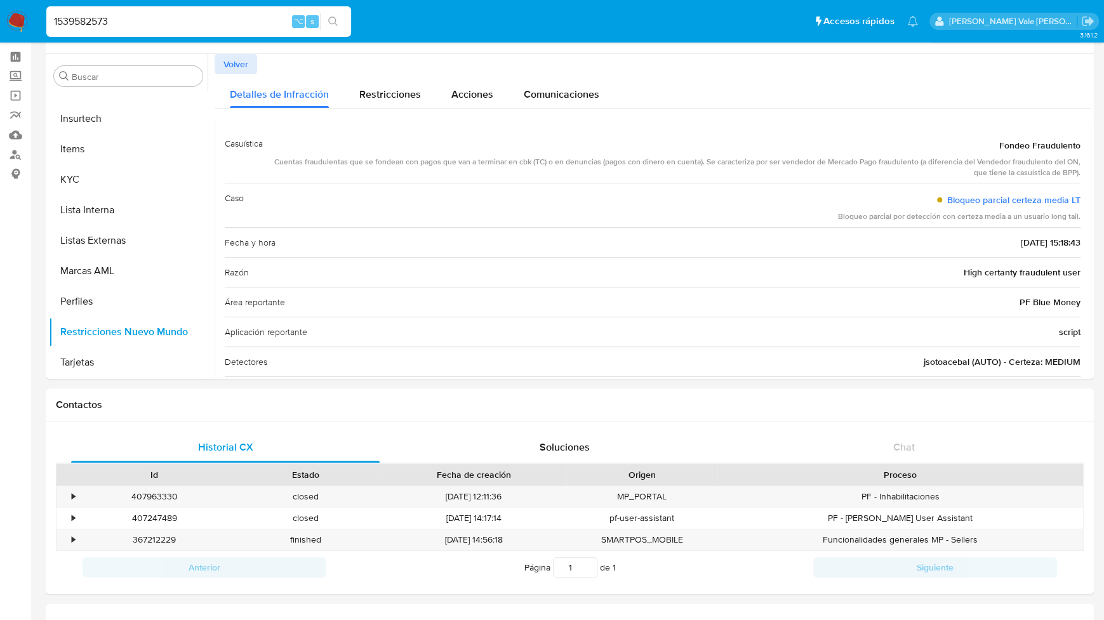
click at [45, 20] on li "1539582573 ⌥ s" at bounding box center [198, 21] width 311 height 32
paste input "6506003"
type input "1650600373"
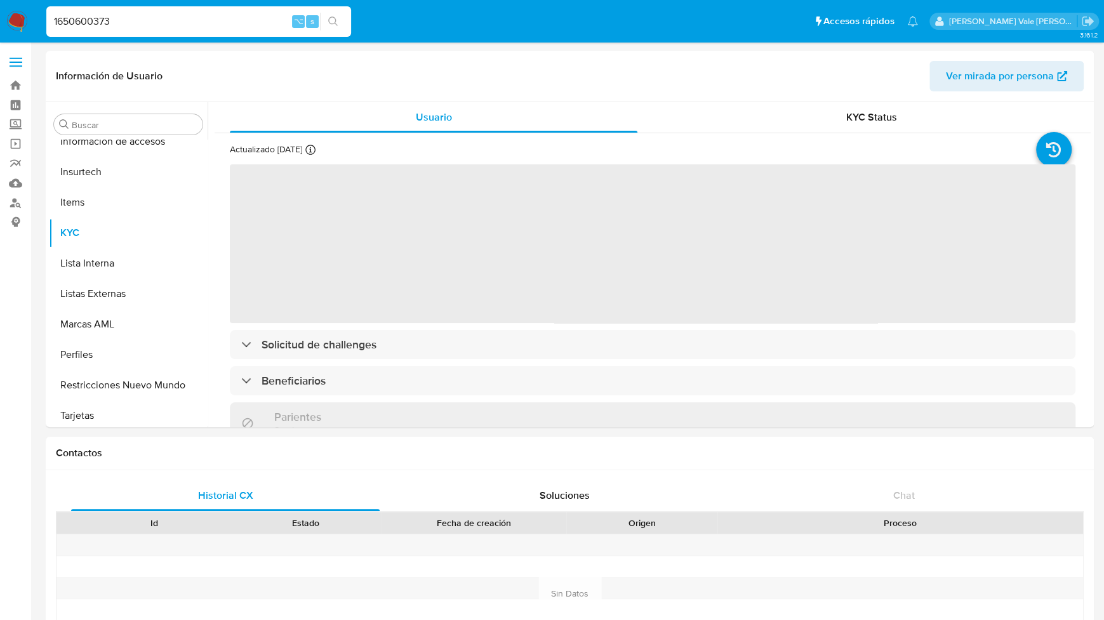
scroll to position [598, 0]
select select "10"
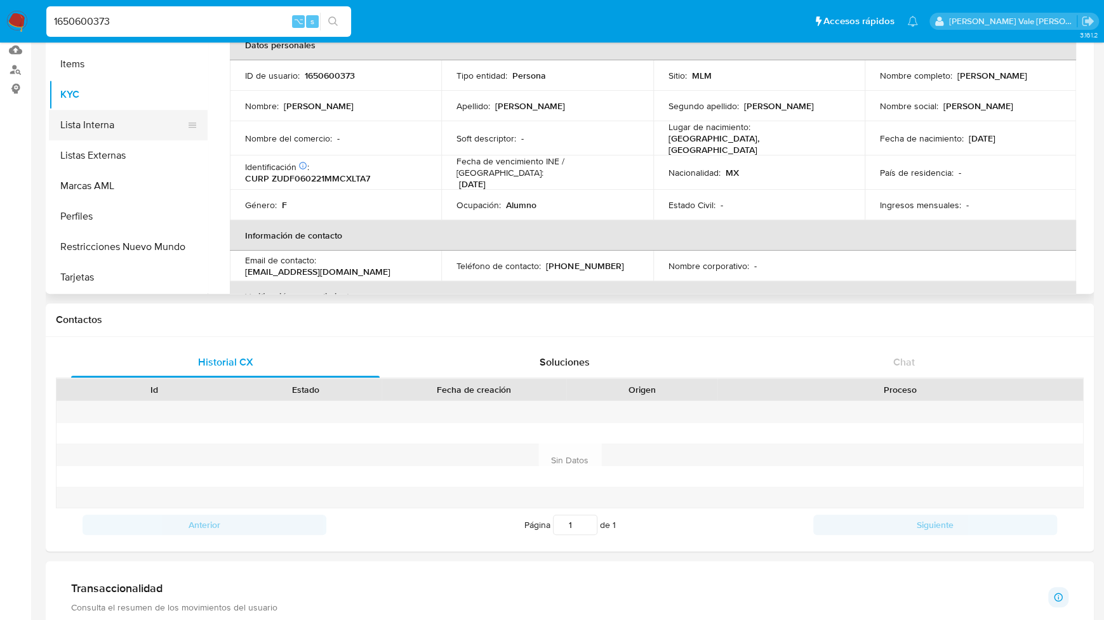
scroll to position [137, 0]
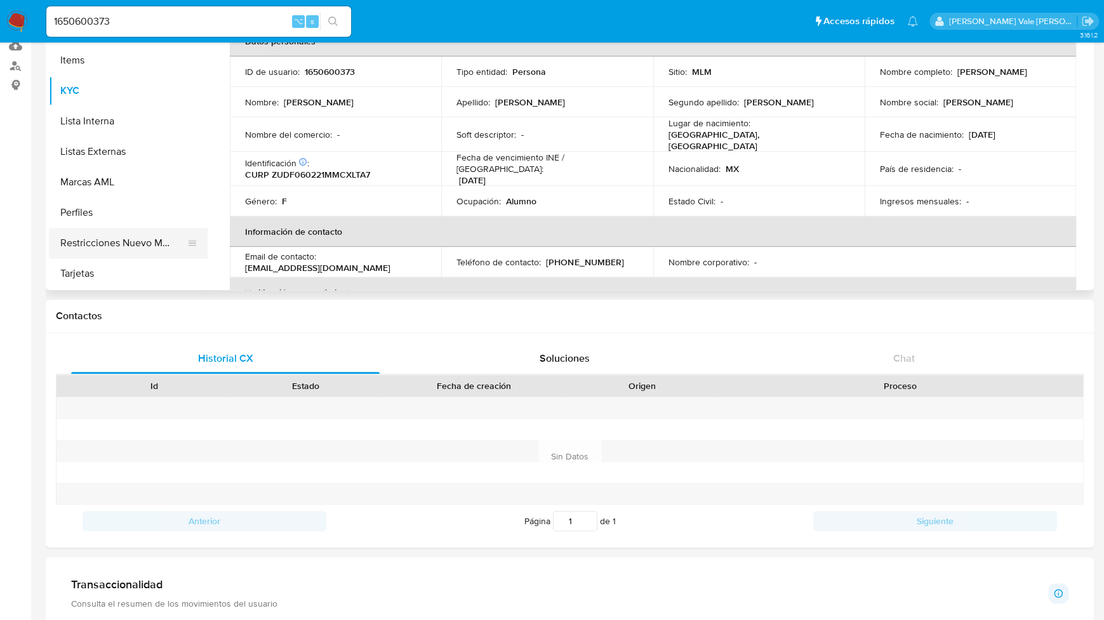
click at [114, 241] on button "Restricciones Nuevo Mundo" at bounding box center [123, 243] width 149 height 30
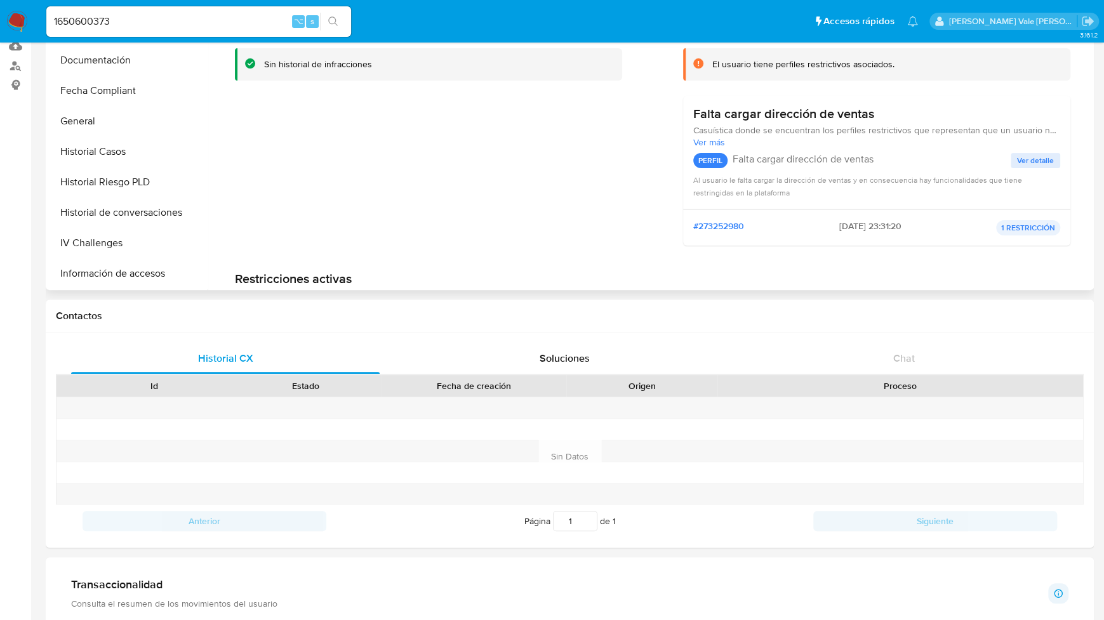
scroll to position [274, 0]
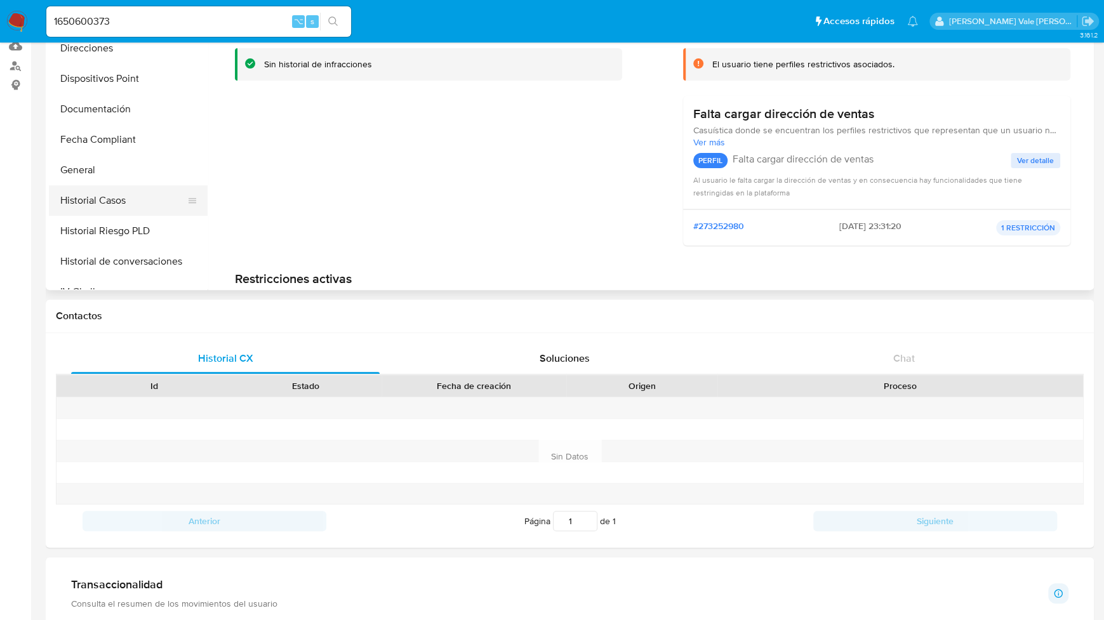
click at [119, 197] on button "Historial Casos" at bounding box center [123, 200] width 149 height 30
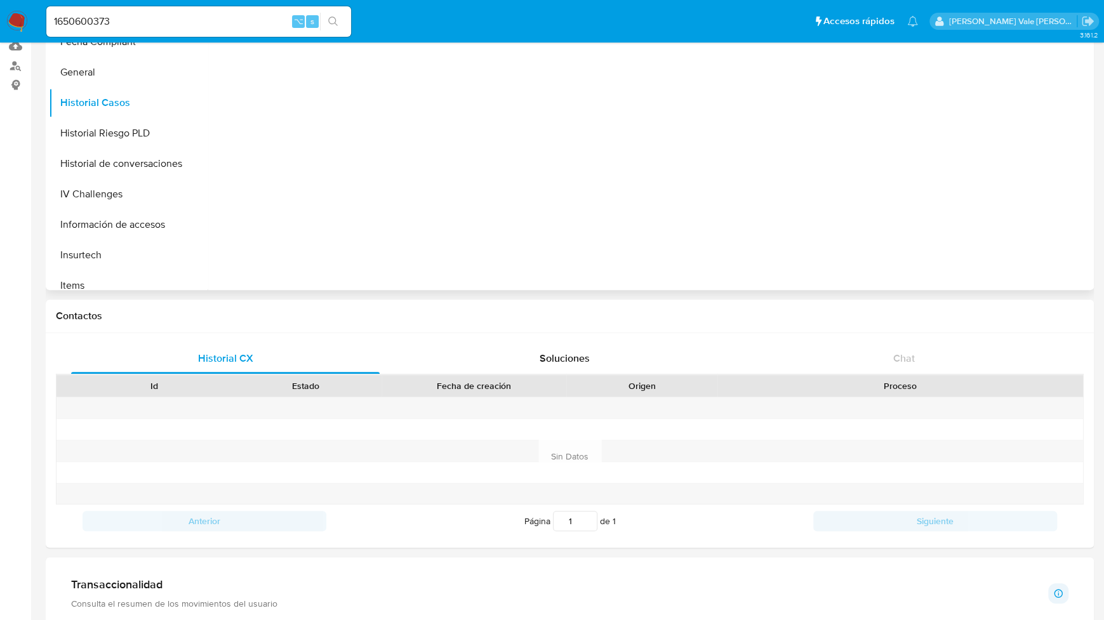
scroll to position [364, 0]
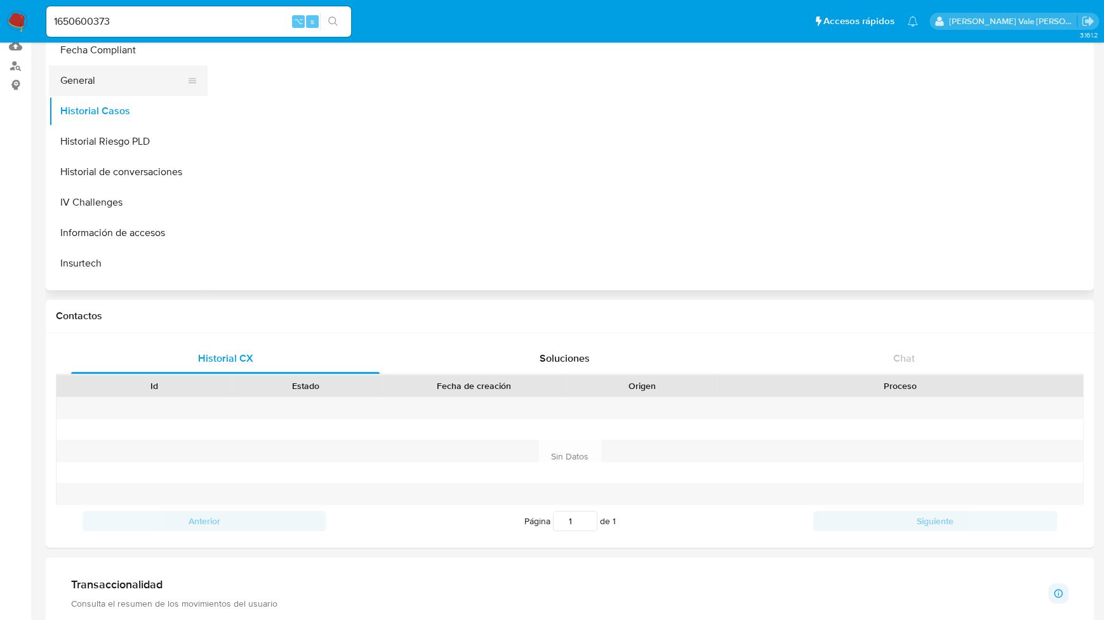
click at [95, 84] on button "General" at bounding box center [123, 80] width 149 height 30
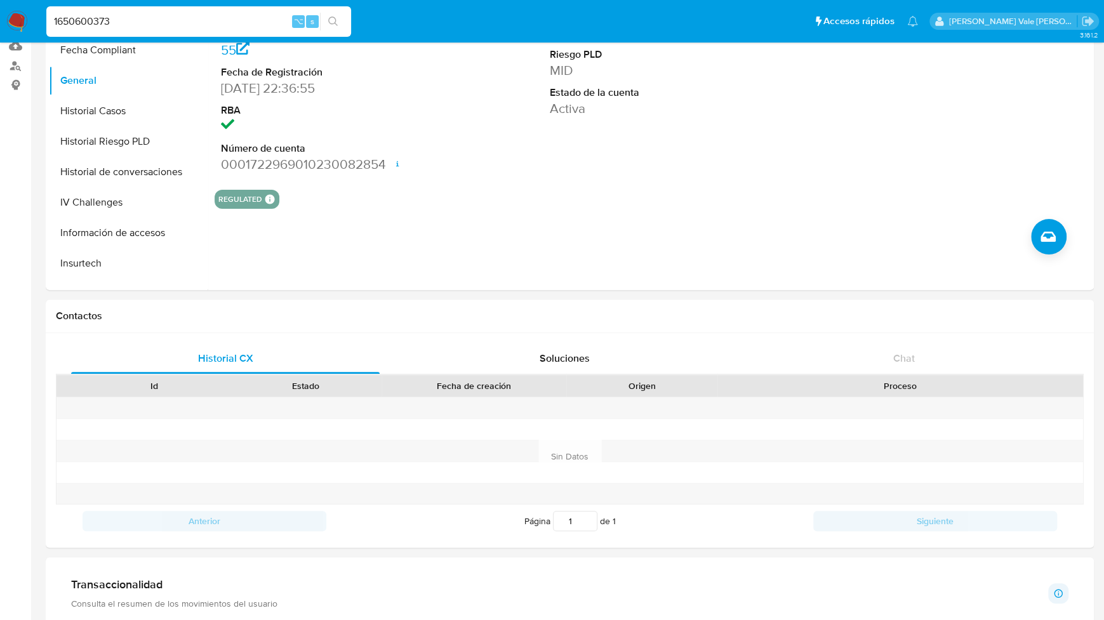
drag, startPoint x: 128, startPoint y: 16, endPoint x: 45, endPoint y: 13, distance: 83.2
click at [45, 13] on li "1650600373 ⌥ s" at bounding box center [198, 21] width 311 height 32
paste input "2272179963"
type input "2272179963"
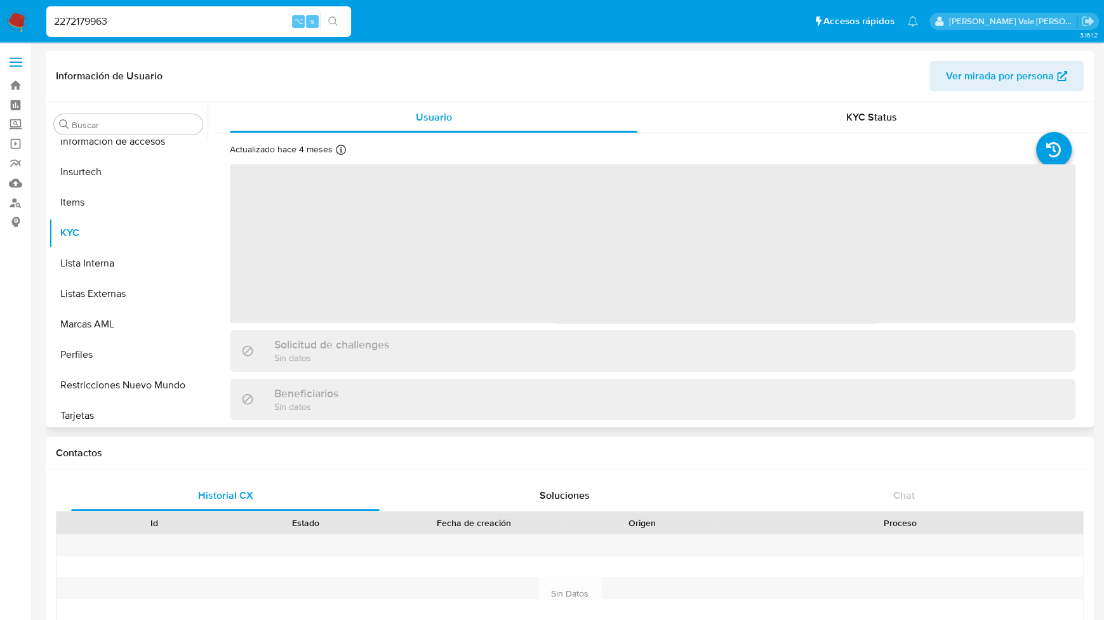
scroll to position [598, 0]
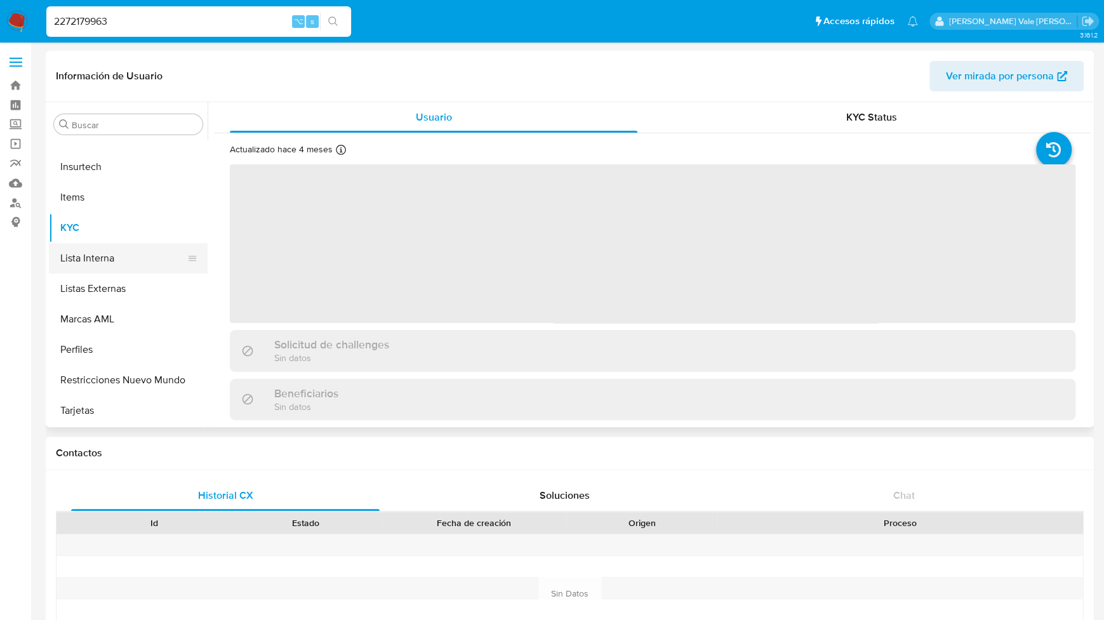
select select "10"
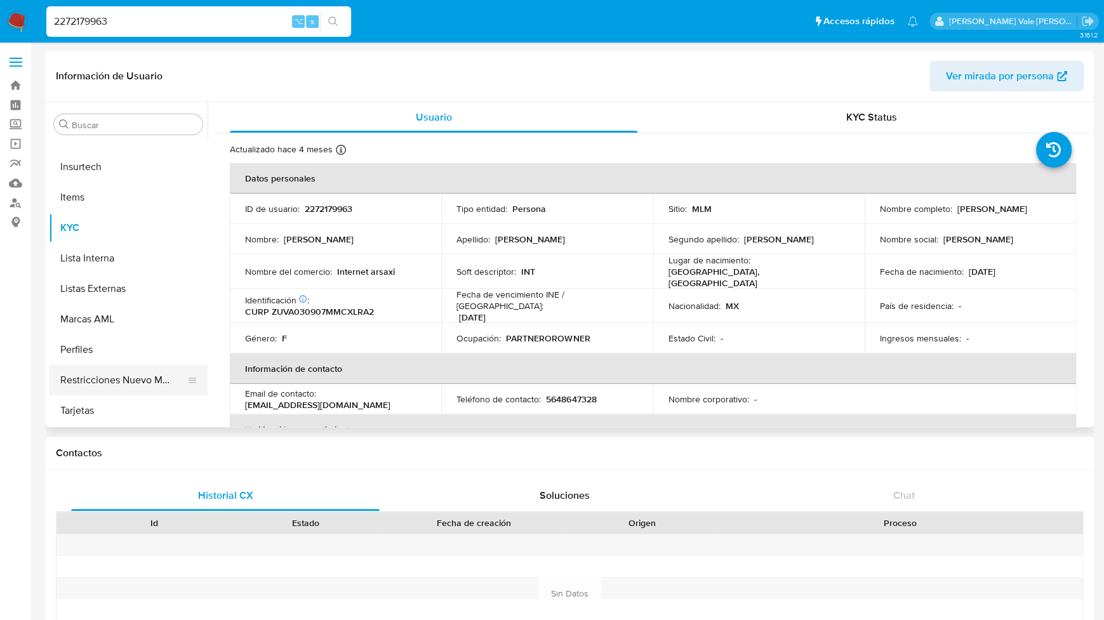
click at [143, 373] on button "Restricciones Nuevo Mundo" at bounding box center [123, 380] width 149 height 30
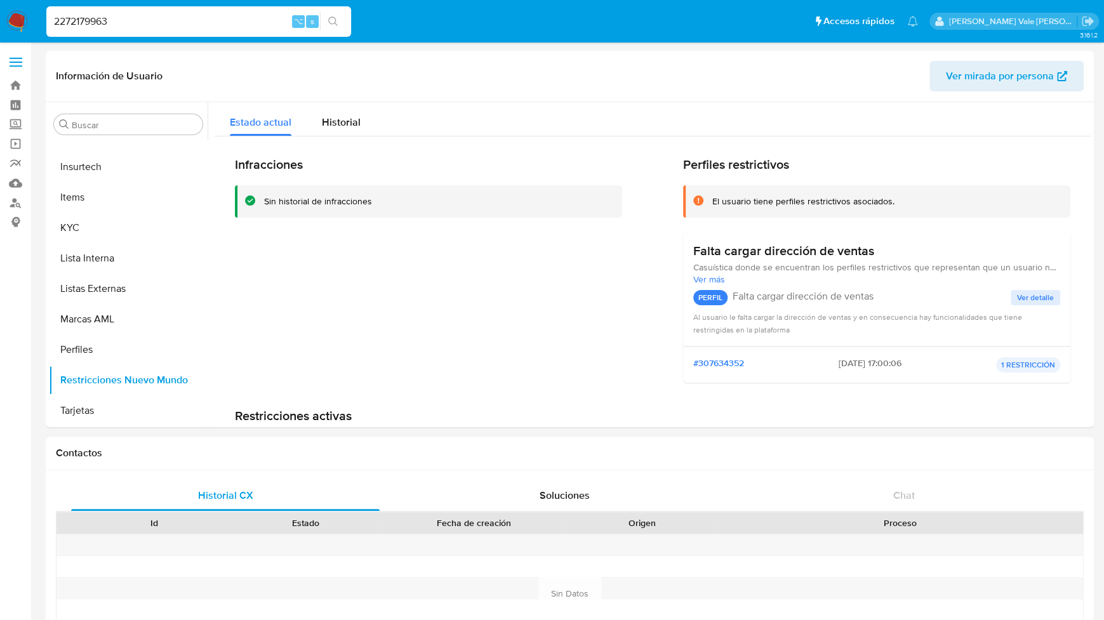
drag, startPoint x: 115, startPoint y: 18, endPoint x: 24, endPoint y: 18, distance: 90.8
click at [23, 18] on nav "Pausado Ver notificaciones 2272179963 ⌥ s Accesos rápidos Presiona las siguient…" at bounding box center [552, 21] width 1104 height 43
paste input "115830622"
type input "1158306223"
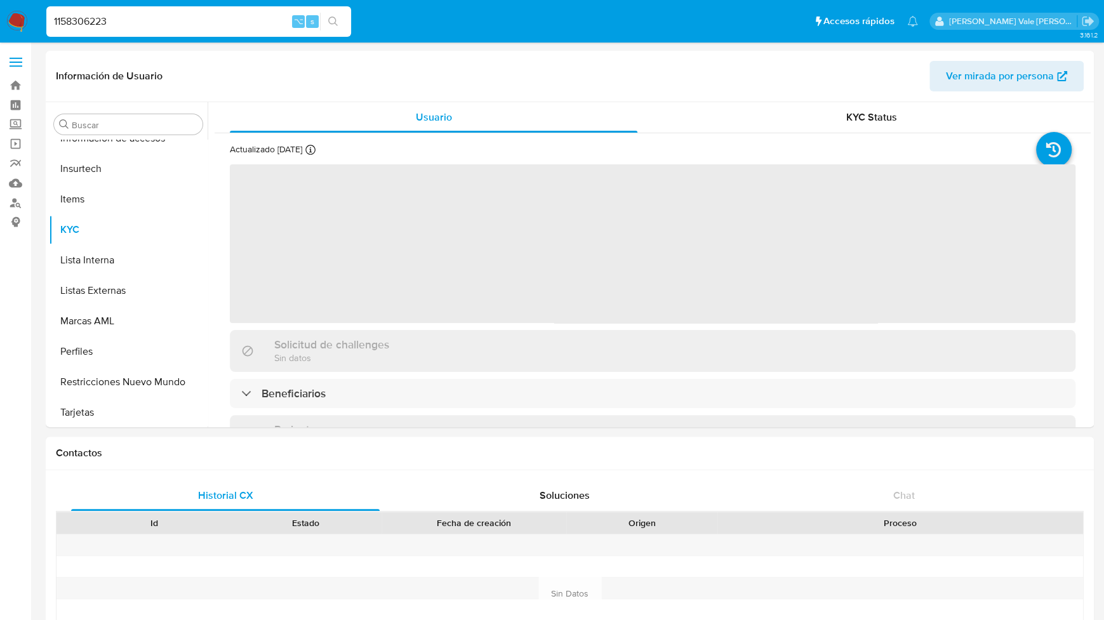
scroll to position [598, 0]
select select "10"
click at [111, 375] on button "Restricciones Nuevo Mundo" at bounding box center [123, 380] width 149 height 30
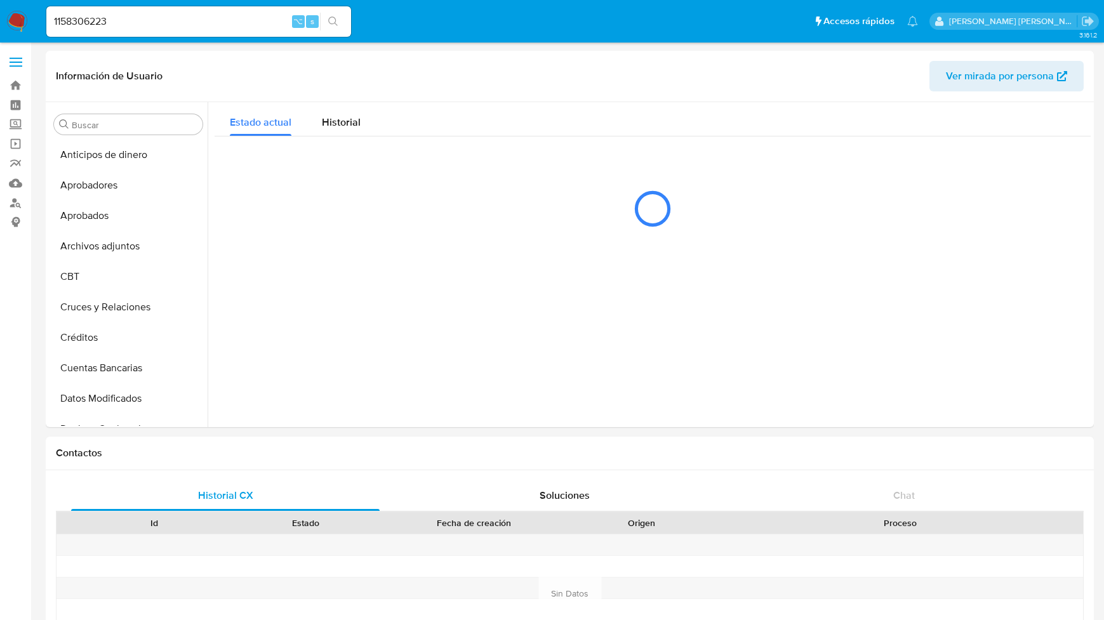
select select "10"
